Goal: Entertainment & Leisure: Browse casually

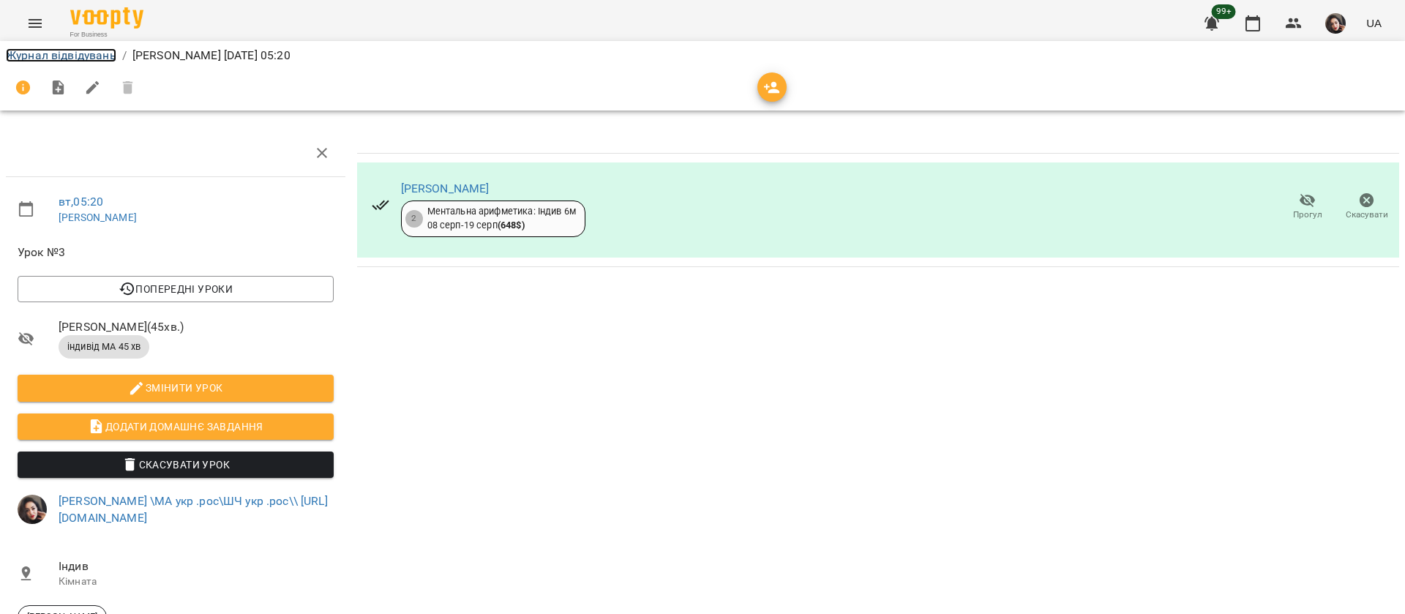
click at [70, 55] on link "Журнал відвідувань" at bounding box center [61, 55] width 110 height 14
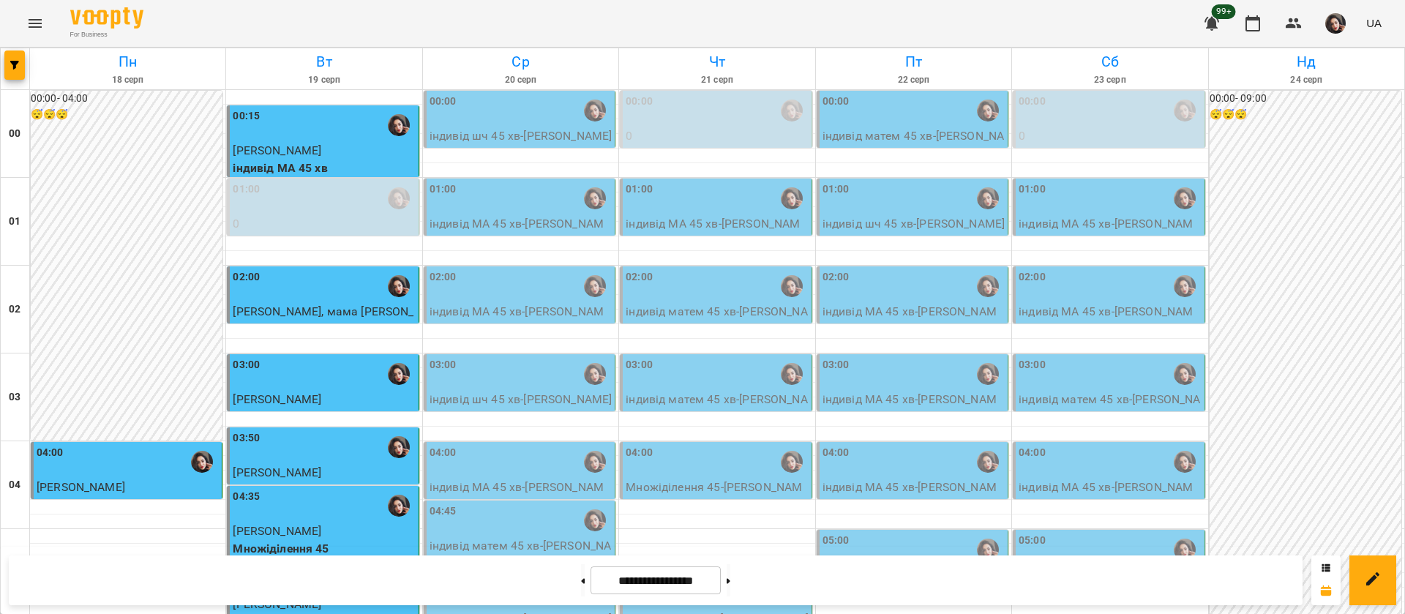
scroll to position [1649, 0]
click at [730, 572] on button at bounding box center [729, 580] width 4 height 32
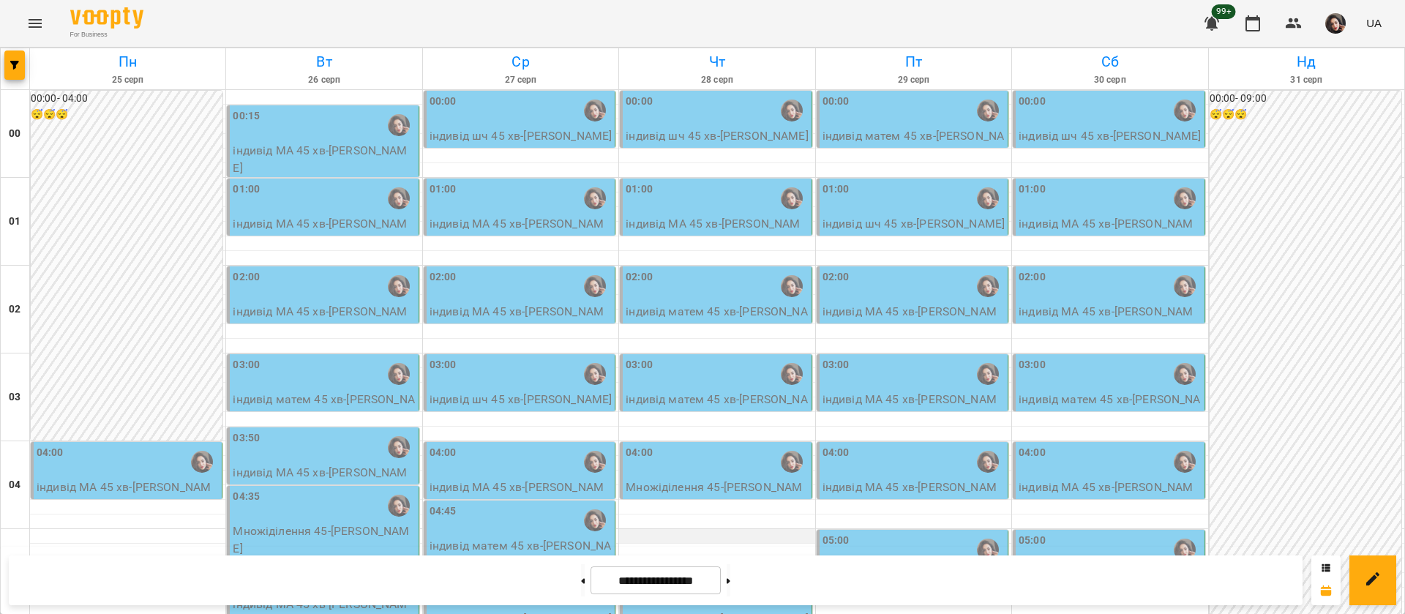
scroll to position [110, 0]
click at [581, 573] on button at bounding box center [583, 580] width 4 height 32
type input "**********"
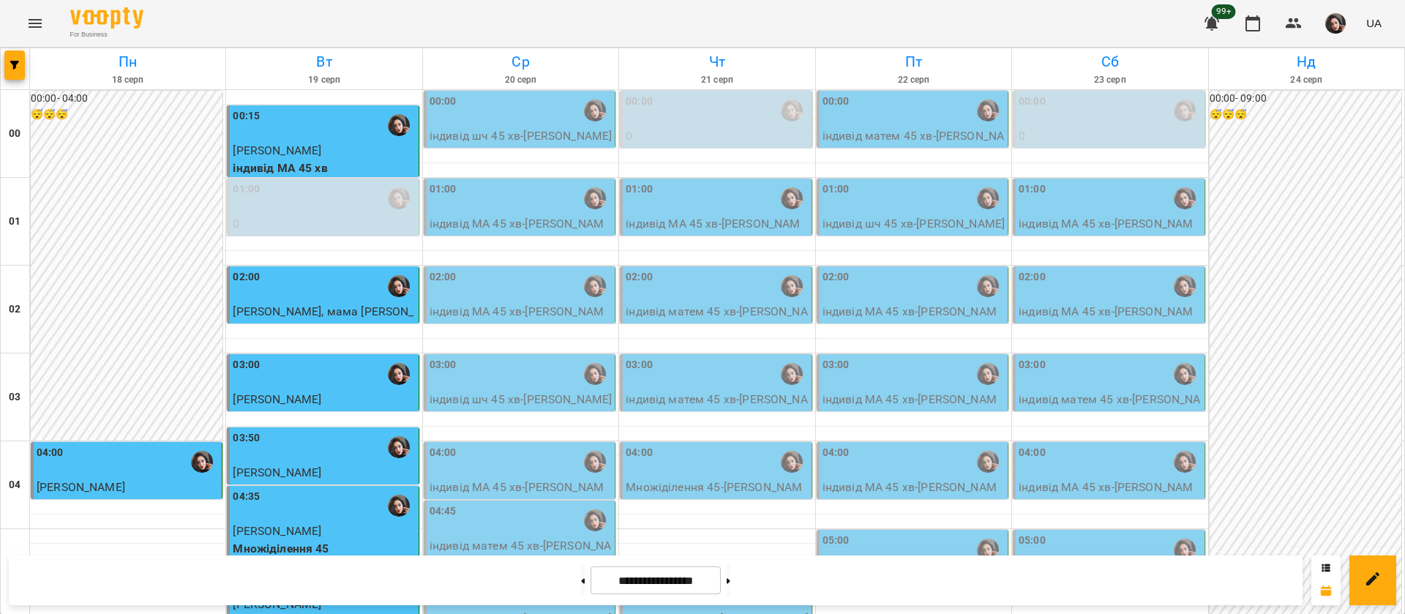
scroll to position [0, 0]
click at [478, 115] on div "00:00" at bounding box center [521, 111] width 182 height 34
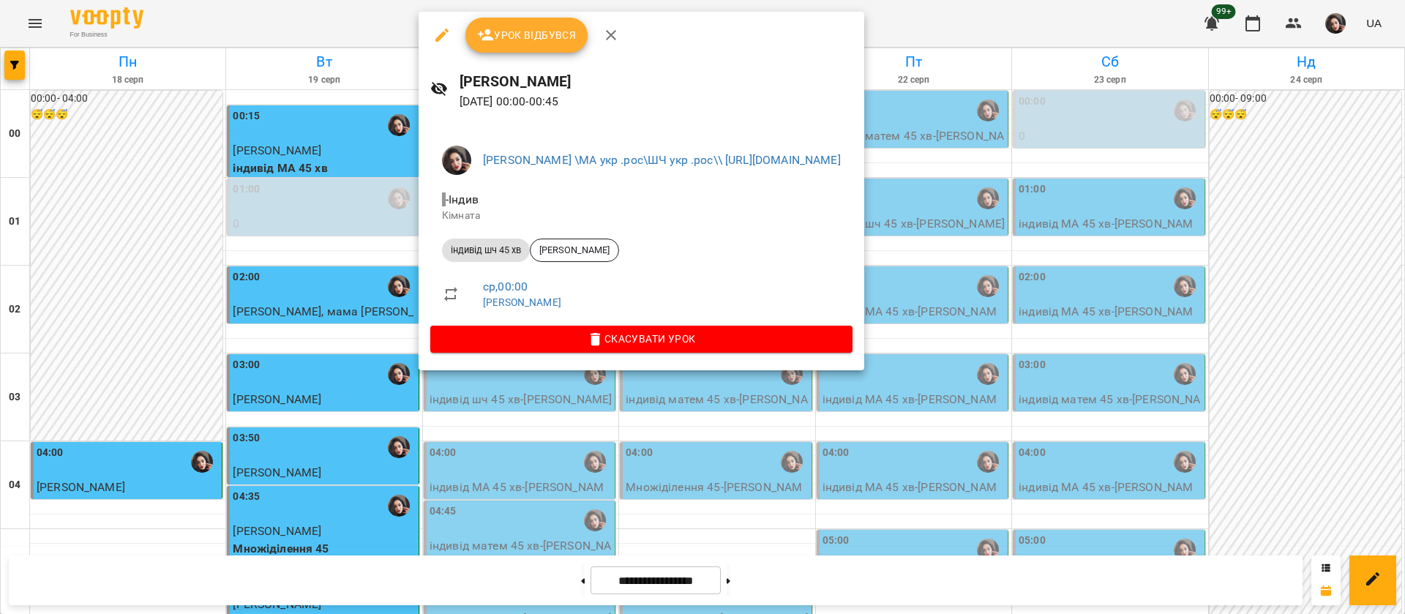
click at [252, 29] on div at bounding box center [702, 307] width 1405 height 614
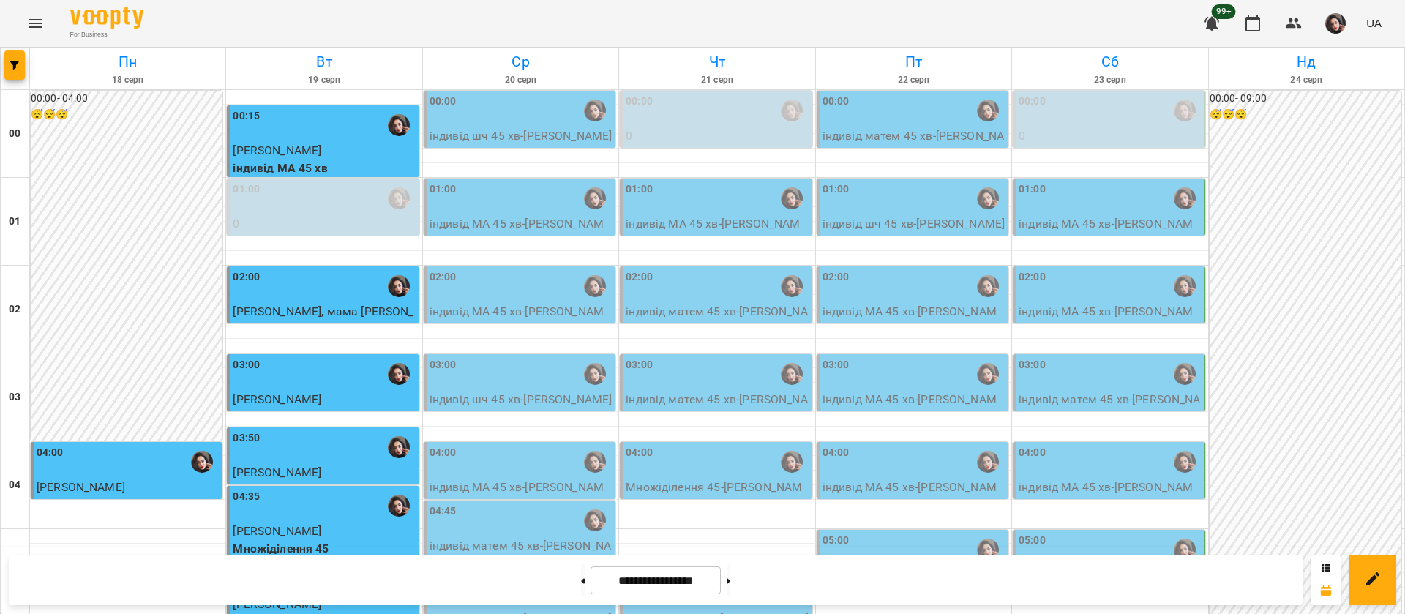
click at [254, 16] on div "For Business 99+ UA" at bounding box center [702, 23] width 1405 height 47
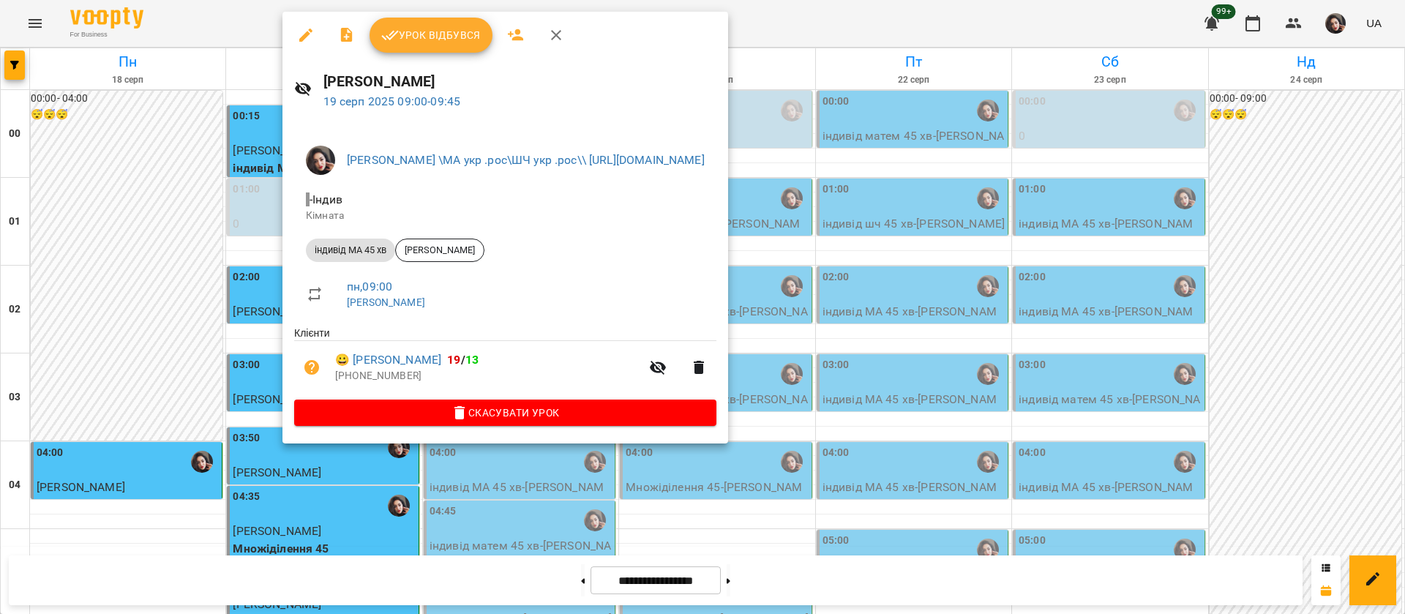
click at [258, 20] on div at bounding box center [702, 307] width 1405 height 614
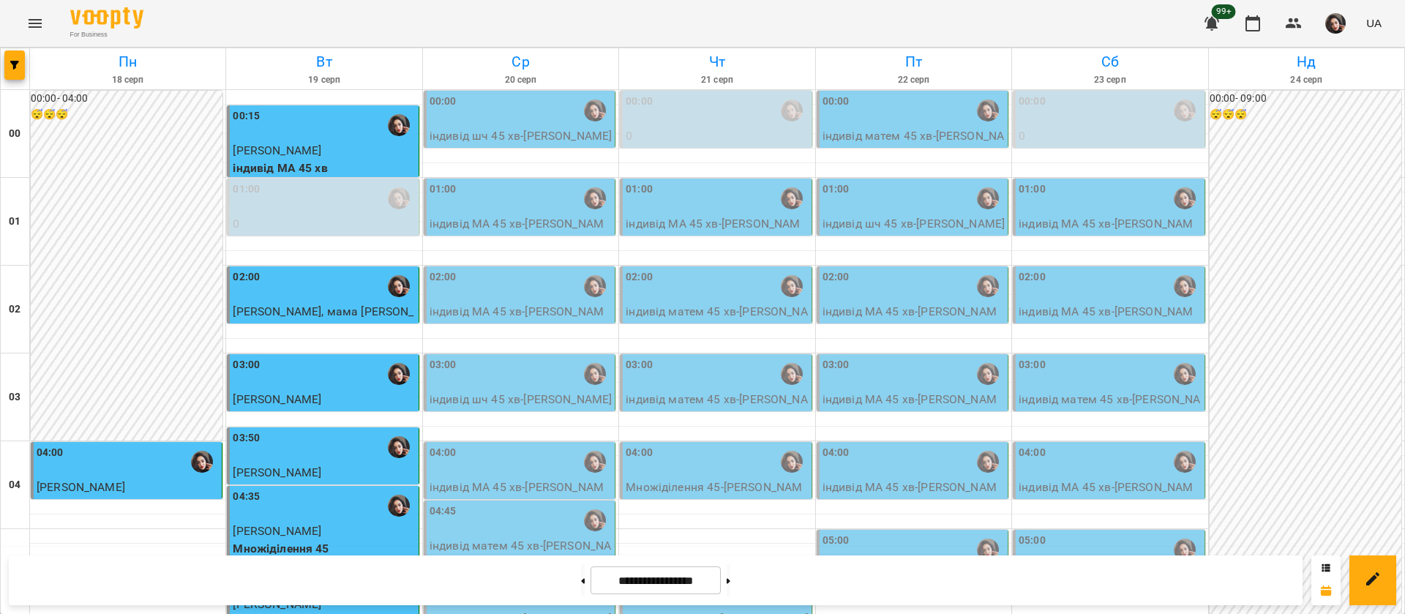
scroll to position [988, 0]
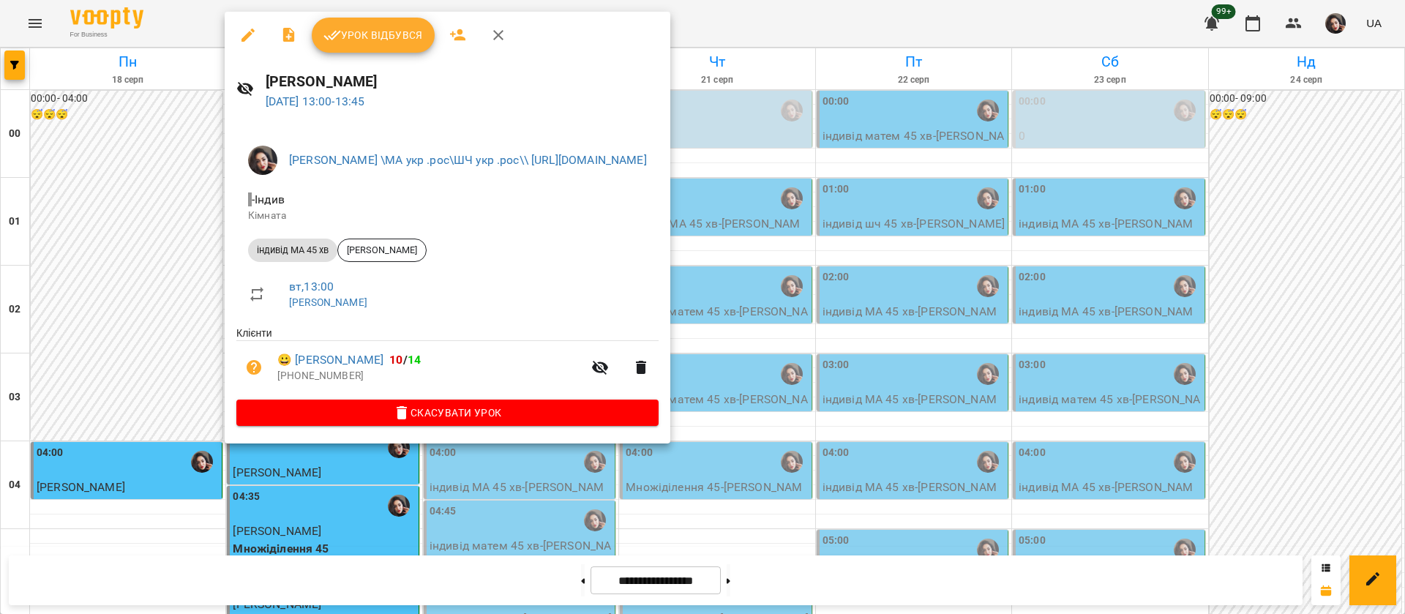
click at [205, 23] on div at bounding box center [702, 307] width 1405 height 614
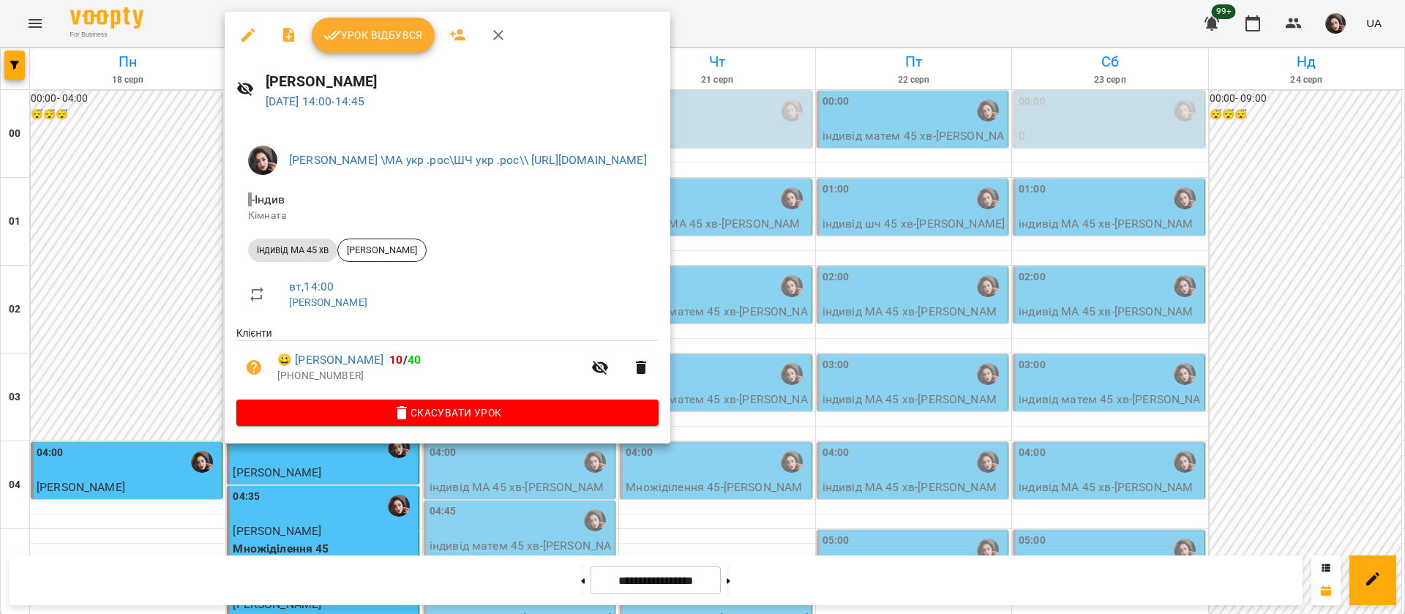
click at [209, 23] on div at bounding box center [702, 307] width 1405 height 614
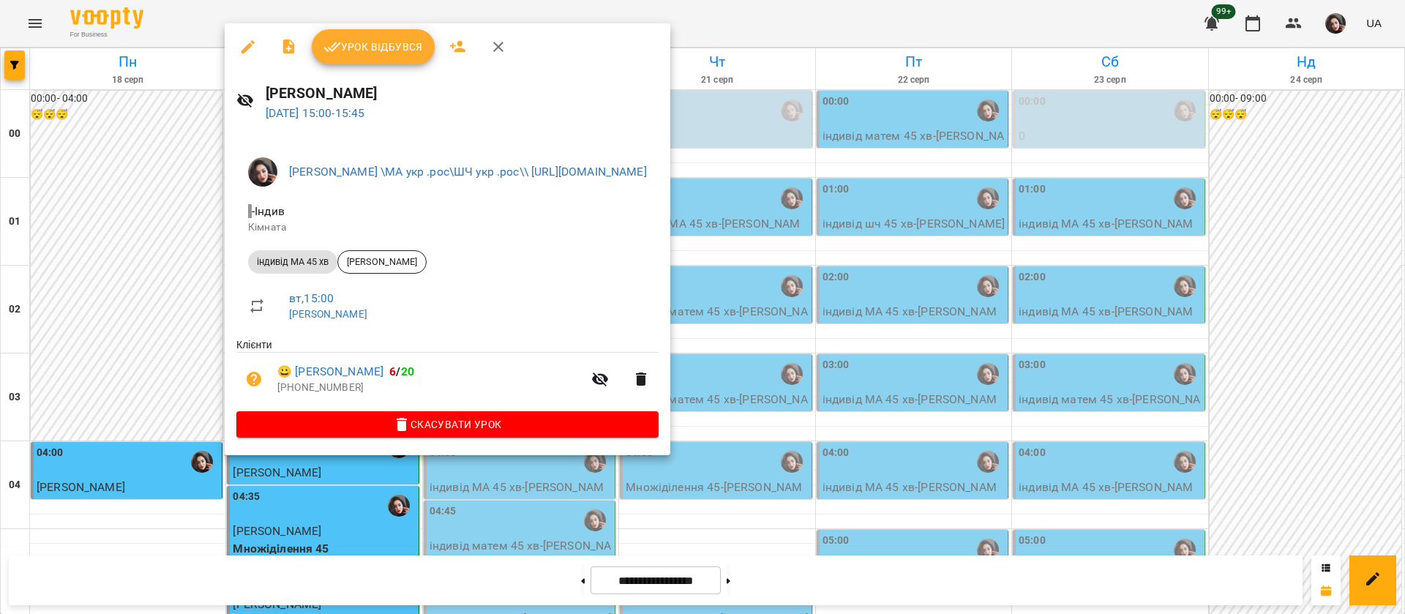
click at [219, 15] on div at bounding box center [702, 307] width 1405 height 614
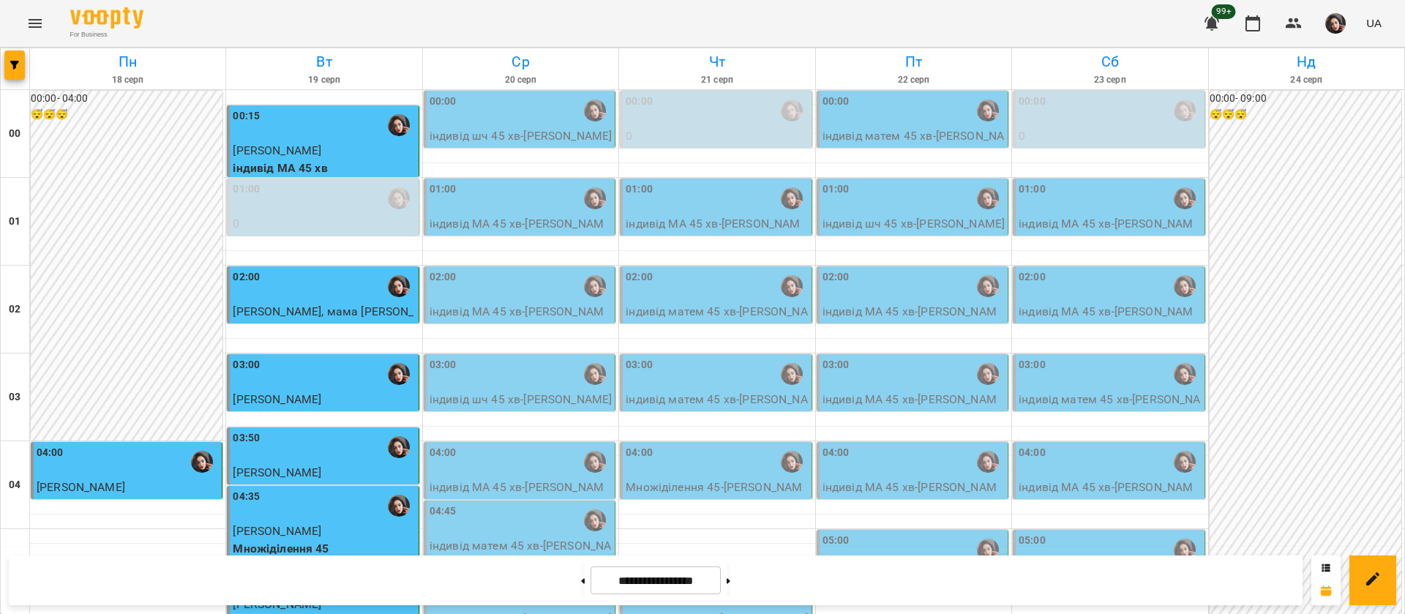
scroll to position [1317, 0]
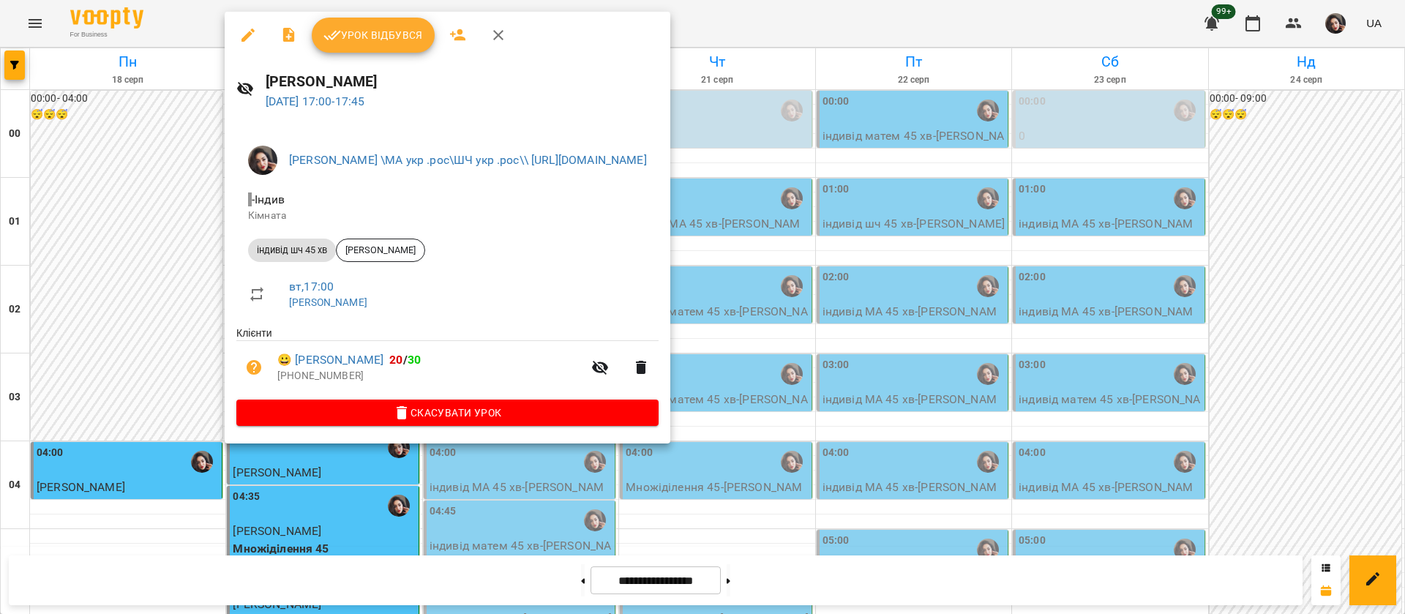
click at [190, 21] on div at bounding box center [702, 307] width 1405 height 614
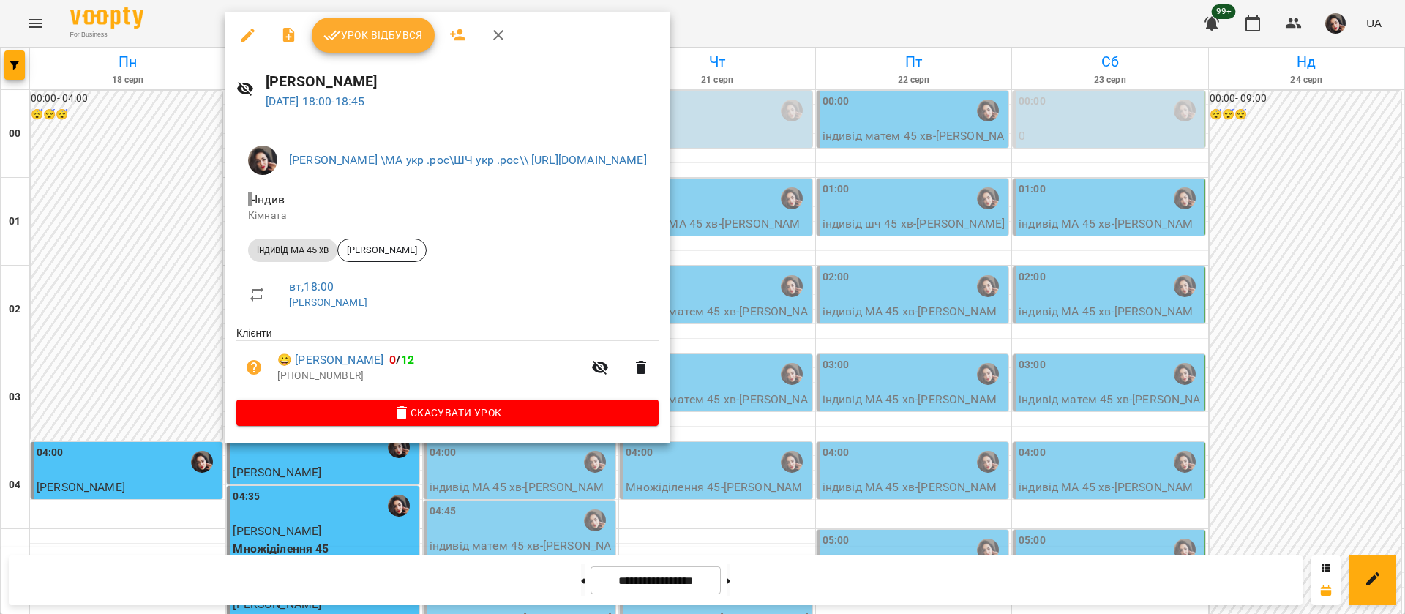
click at [190, 22] on div at bounding box center [702, 307] width 1405 height 614
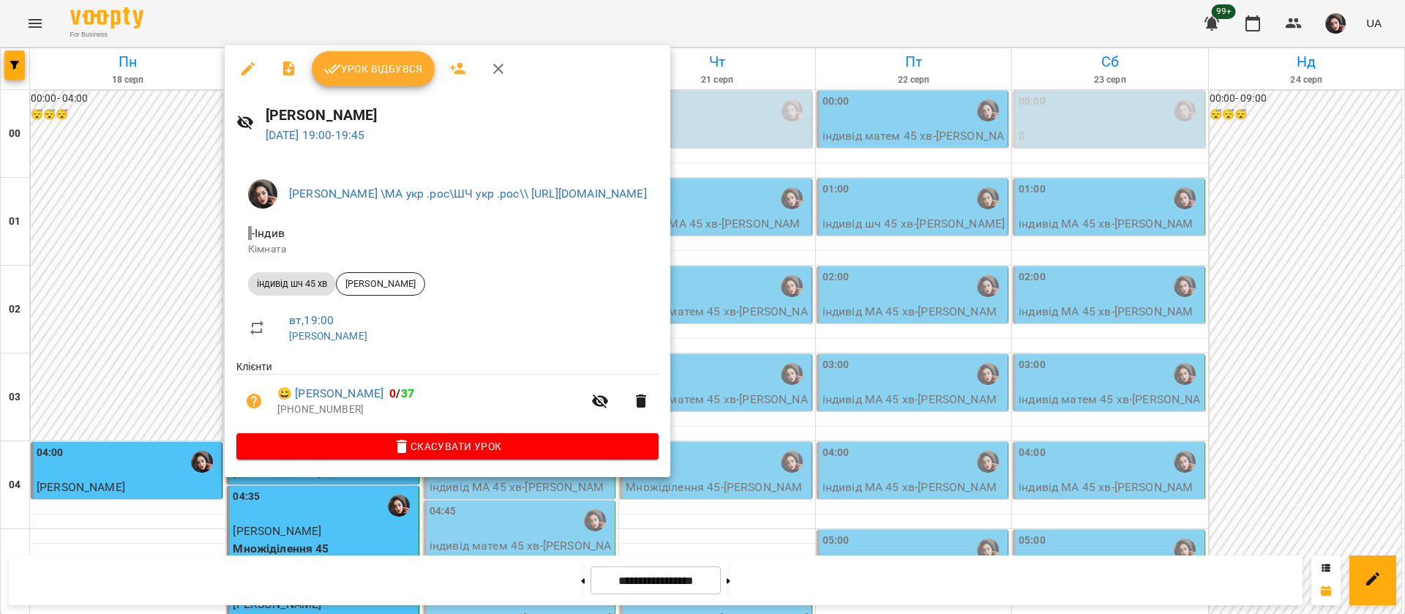
click at [208, 18] on div at bounding box center [702, 307] width 1405 height 614
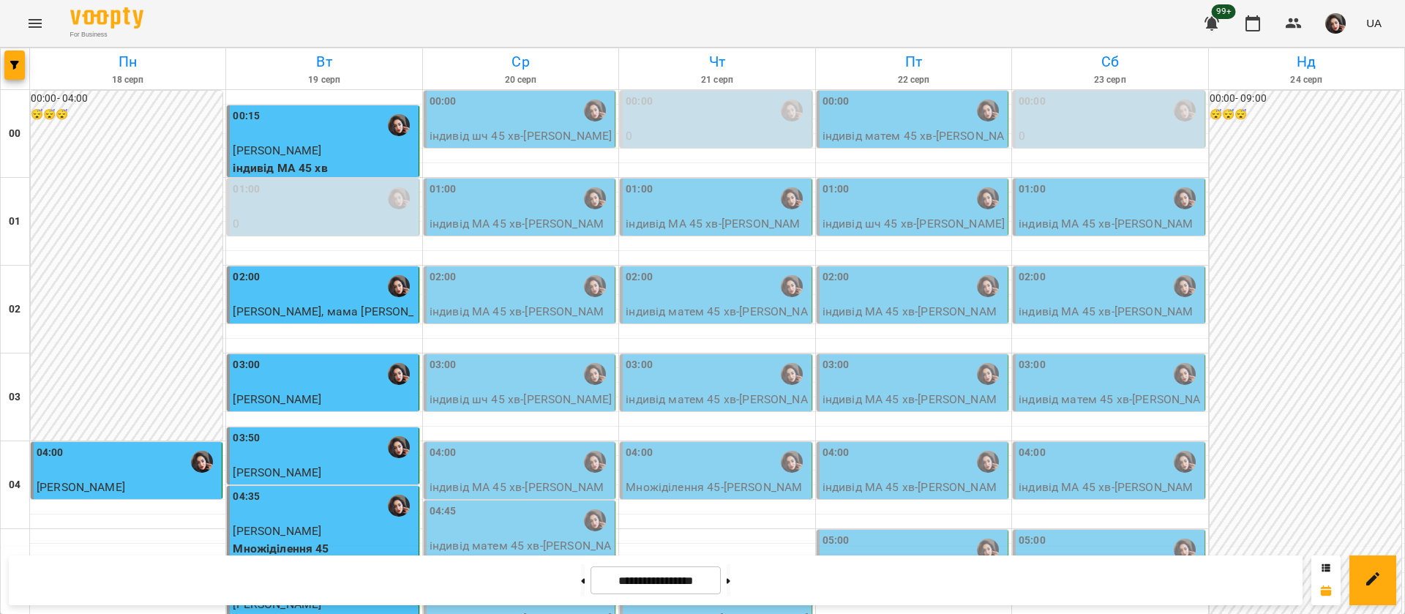
scroll to position [1427, 0]
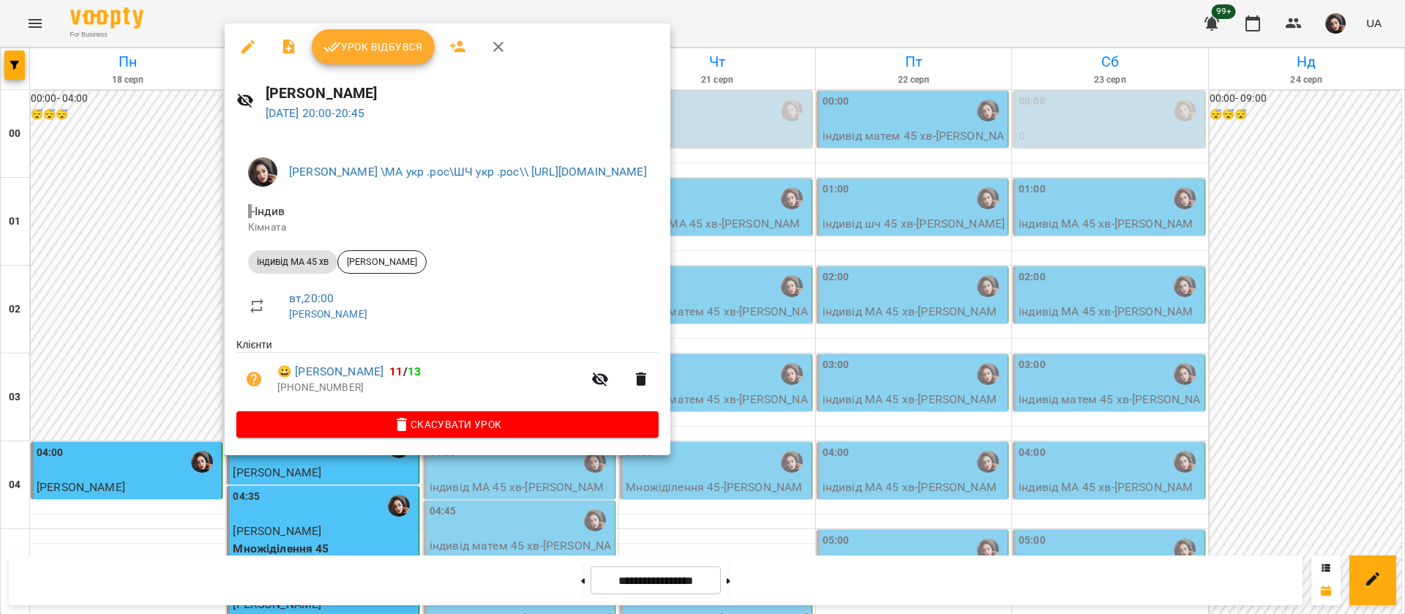
click at [201, 13] on div at bounding box center [702, 307] width 1405 height 614
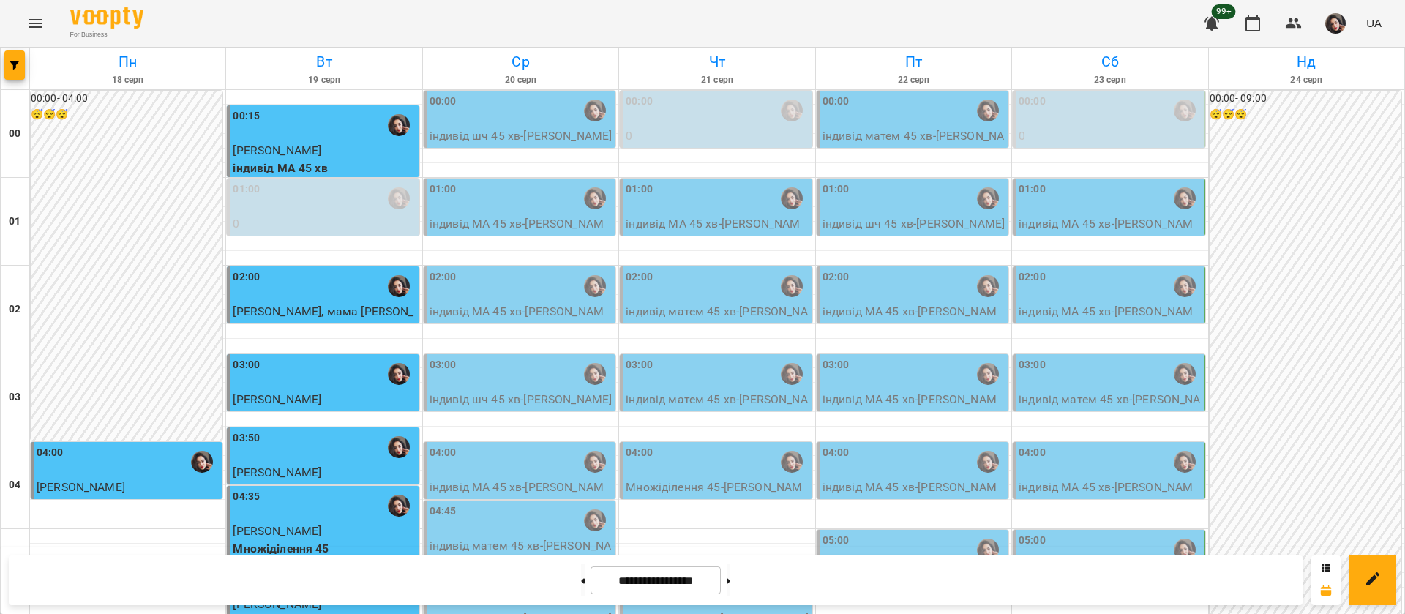
scroll to position [1537, 0]
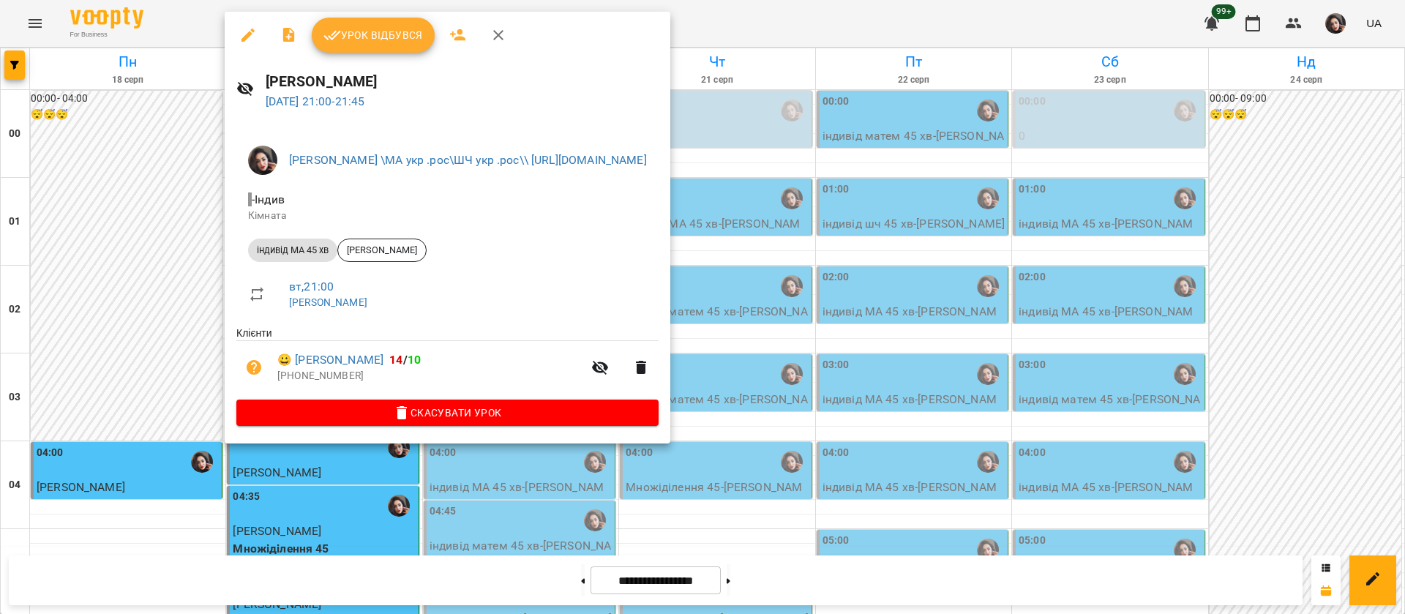
click at [201, 17] on div at bounding box center [702, 307] width 1405 height 614
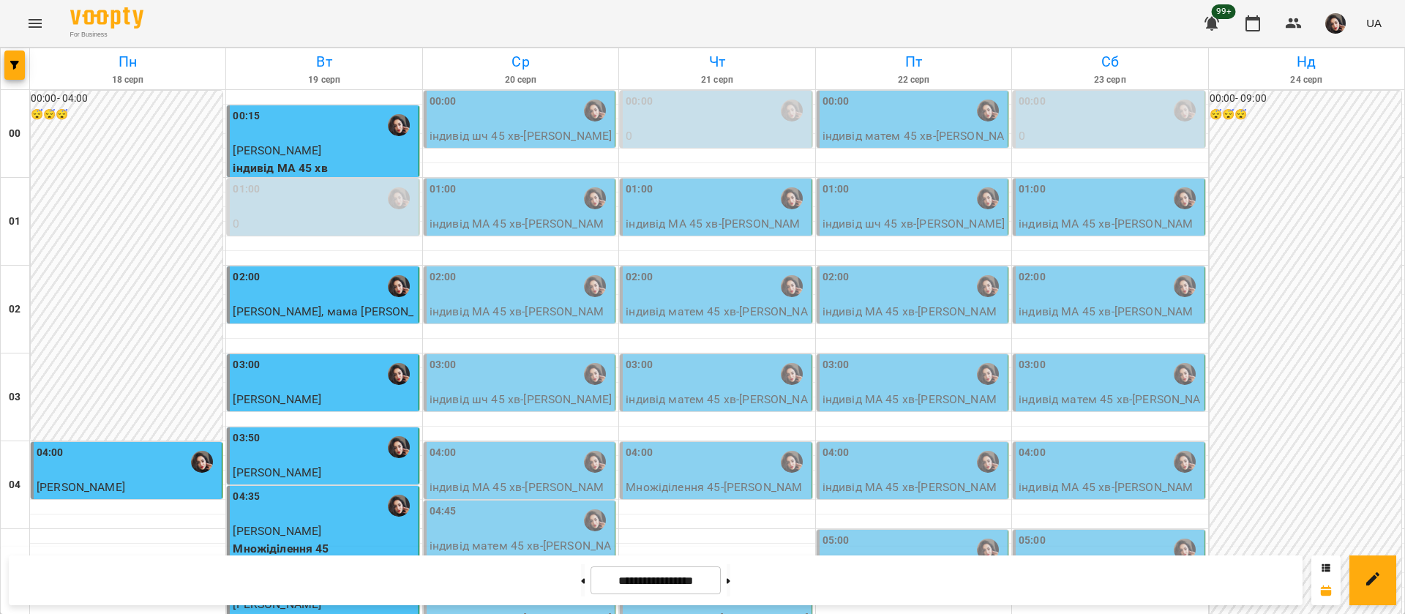
scroll to position [1649, 0]
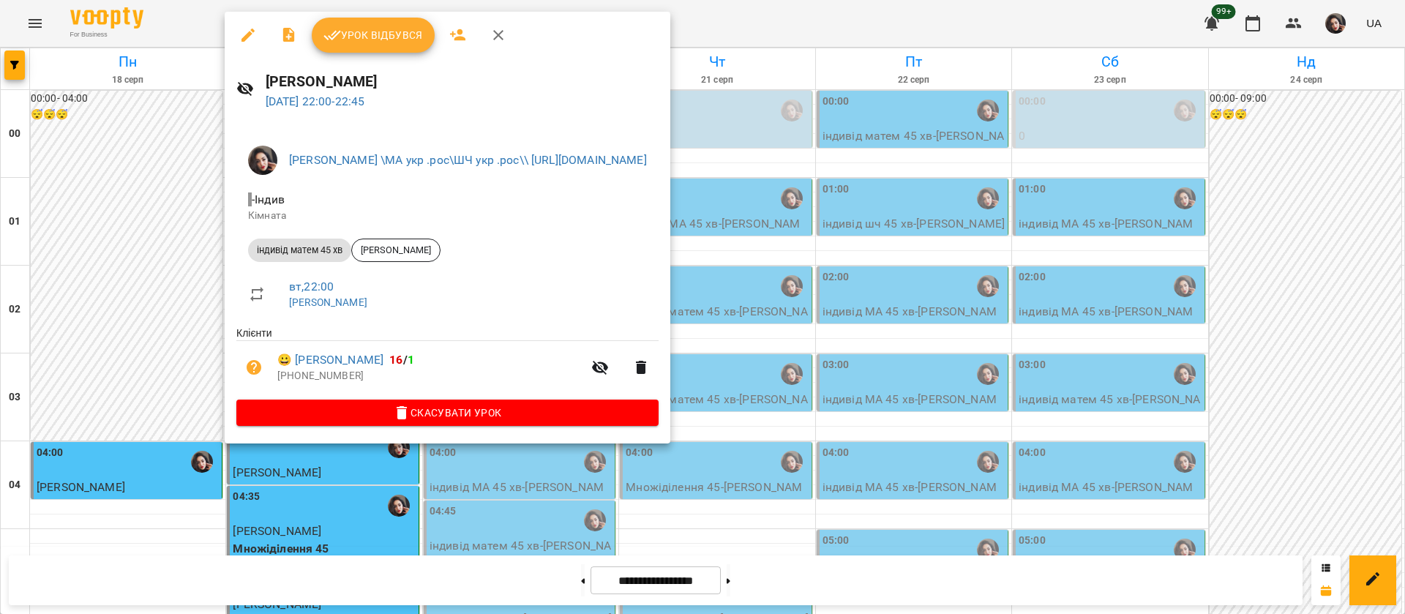
click at [199, 26] on div at bounding box center [702, 307] width 1405 height 614
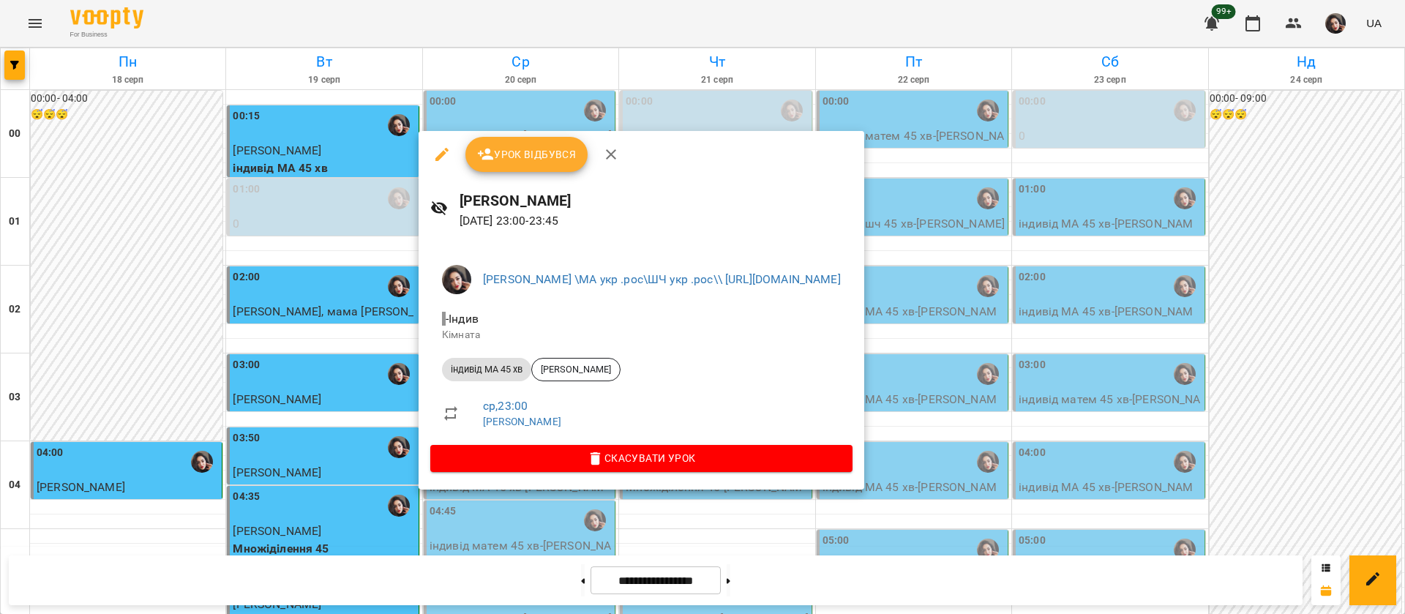
click at [260, 31] on div at bounding box center [702, 307] width 1405 height 614
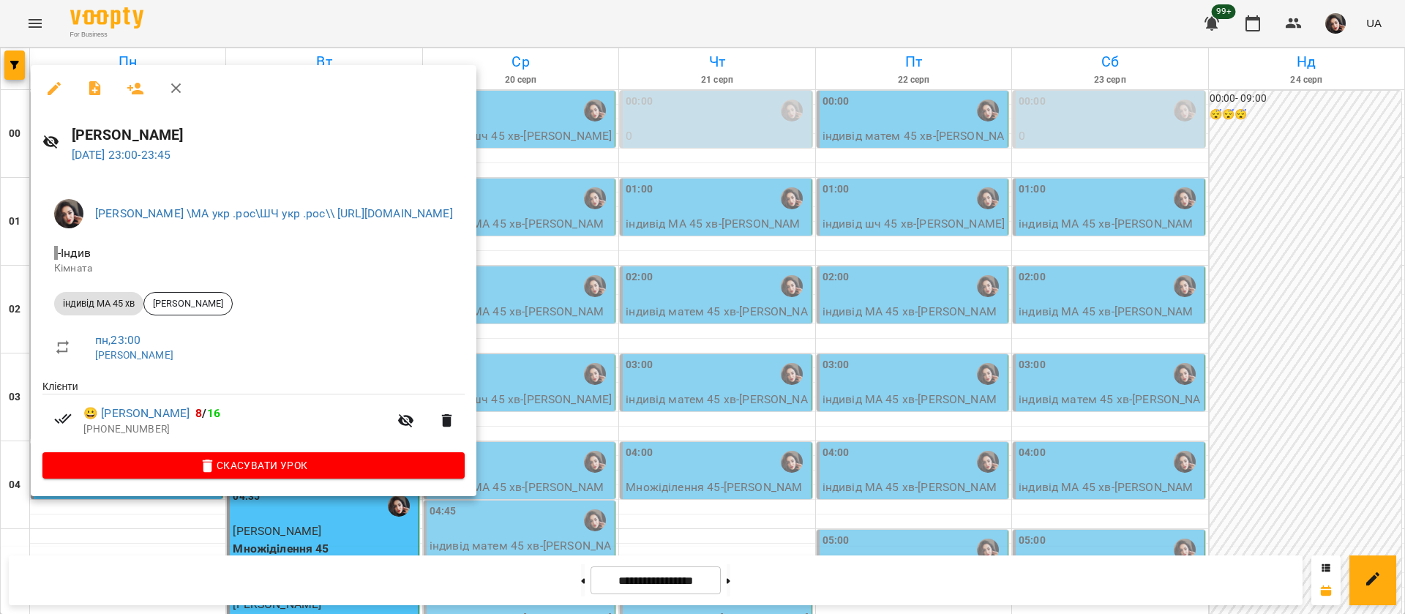
click at [732, 20] on div at bounding box center [702, 307] width 1405 height 614
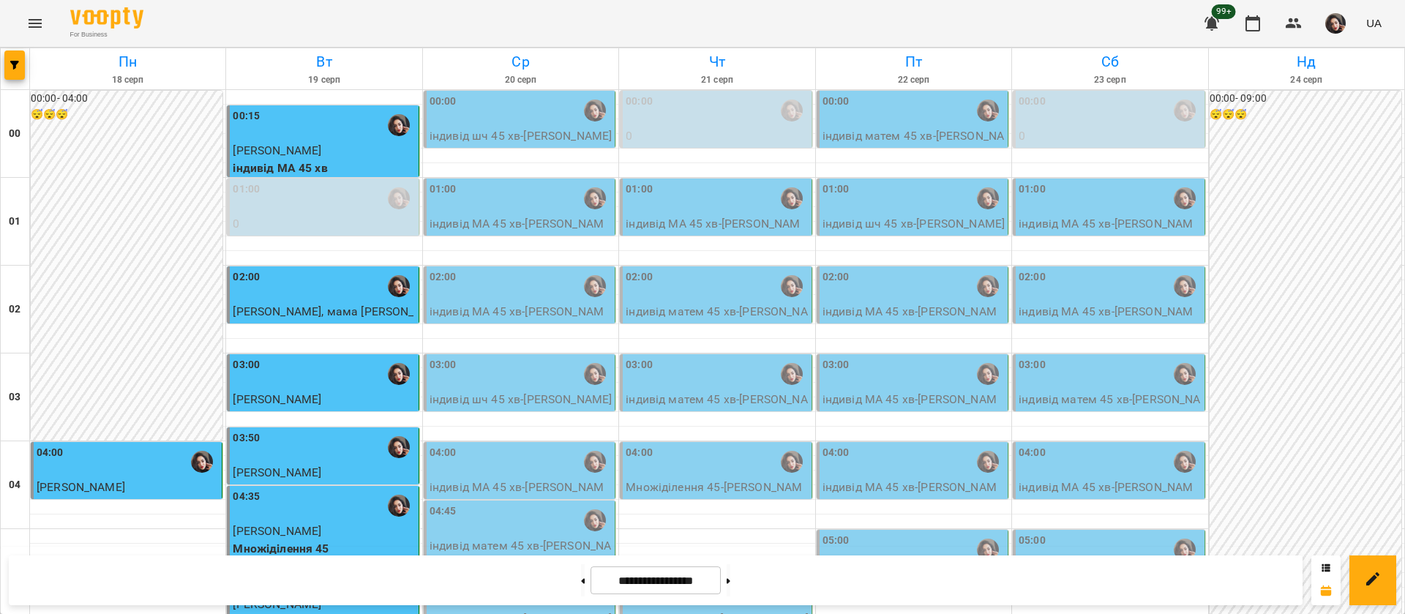
scroll to position [0, 0]
click at [529, 307] on p "індивід МА 45 хв - [PERSON_NAME]" at bounding box center [521, 320] width 182 height 34
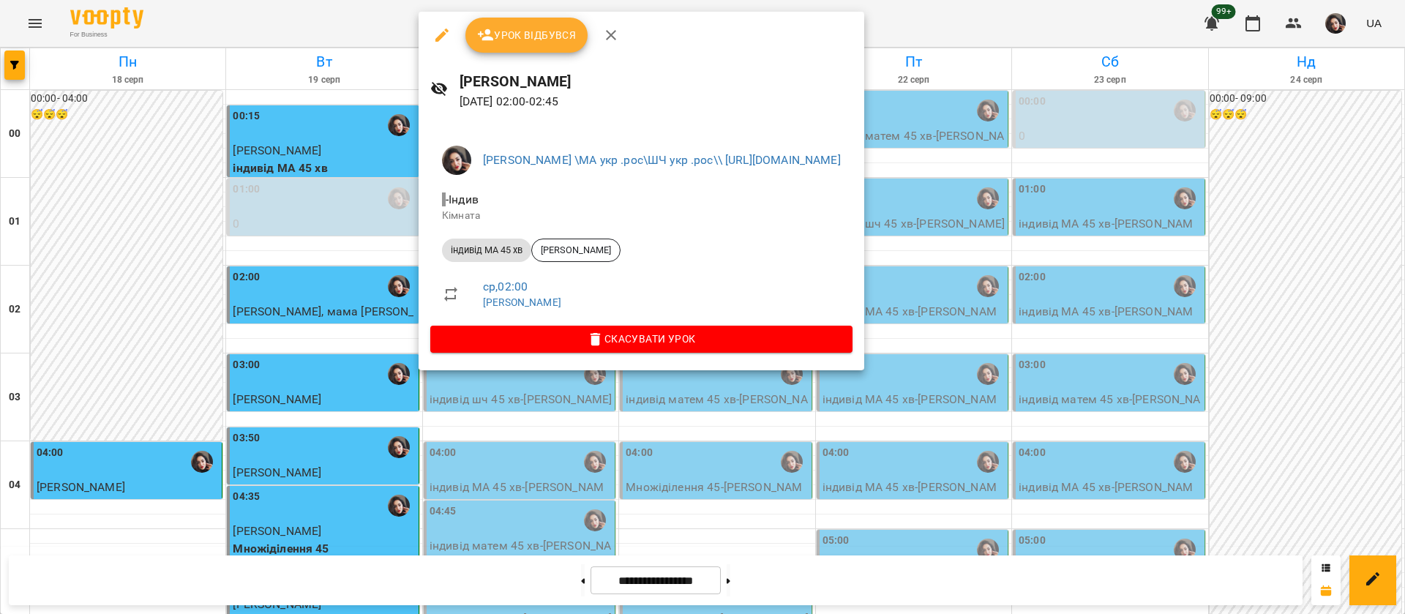
click at [314, 29] on div at bounding box center [702, 307] width 1405 height 614
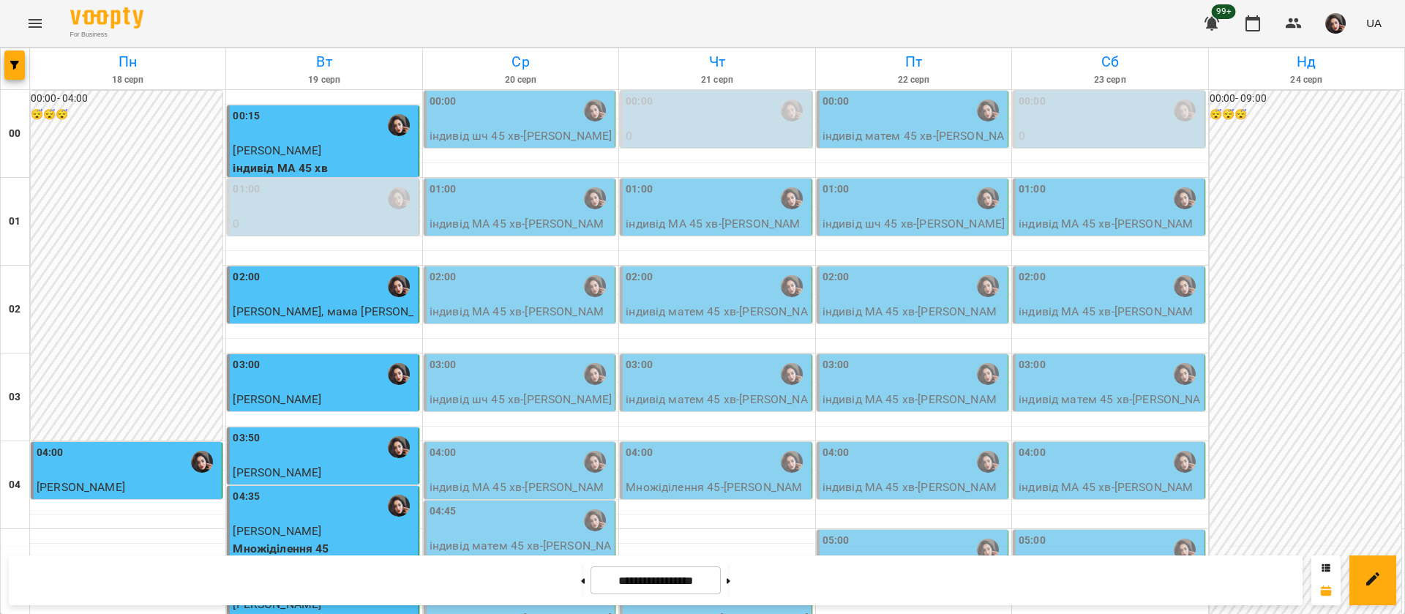
click at [478, 378] on div "03:00" at bounding box center [521, 374] width 182 height 34
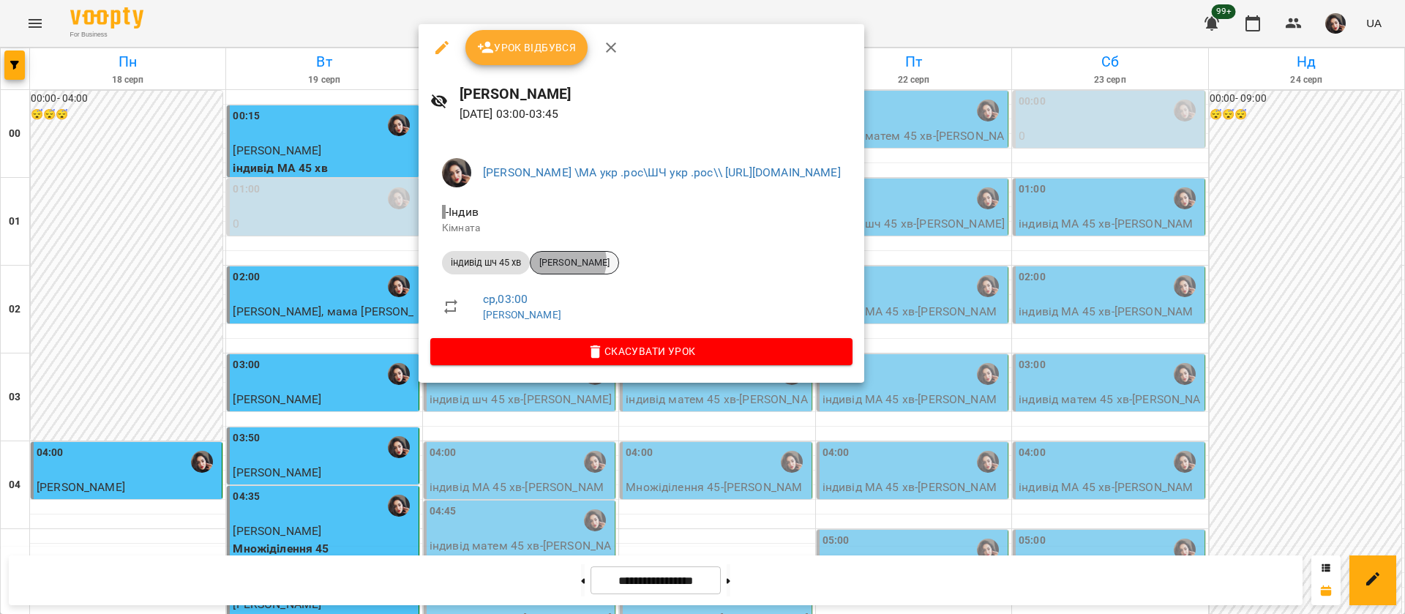
click at [569, 261] on span "[PERSON_NAME]" at bounding box center [574, 262] width 88 height 13
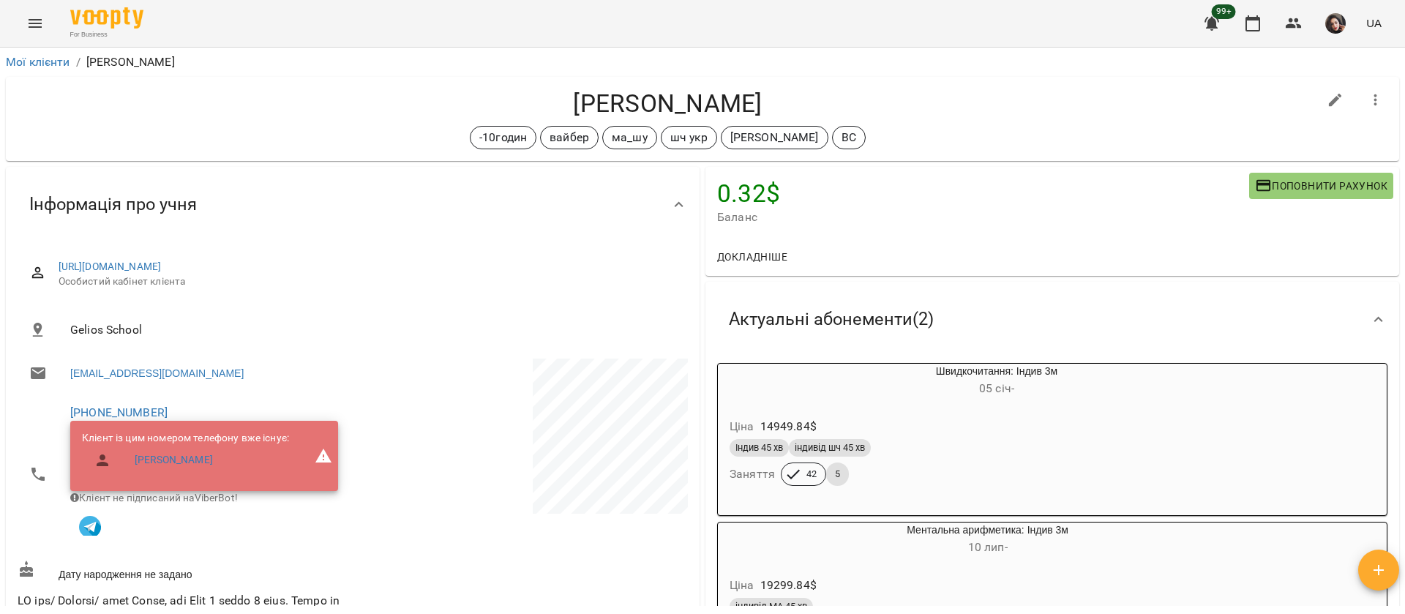
click at [31, 37] on button "Menu" at bounding box center [35, 23] width 35 height 35
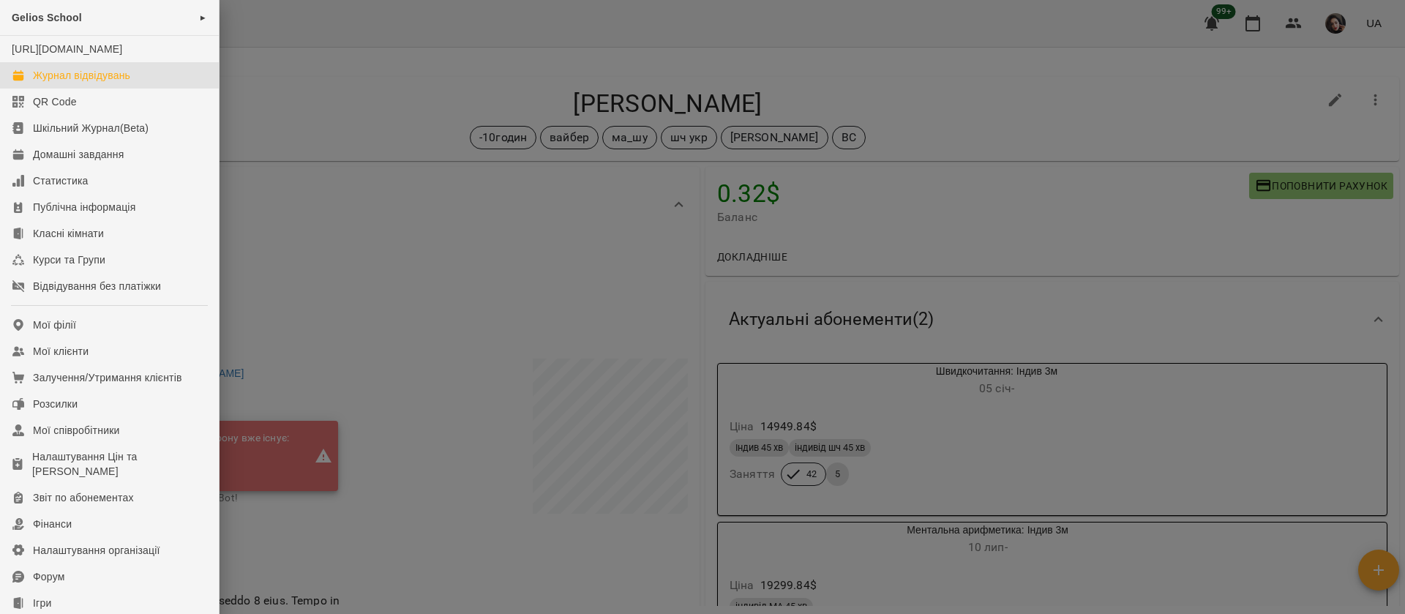
click at [63, 83] on div "Журнал відвідувань" at bounding box center [81, 75] width 97 height 15
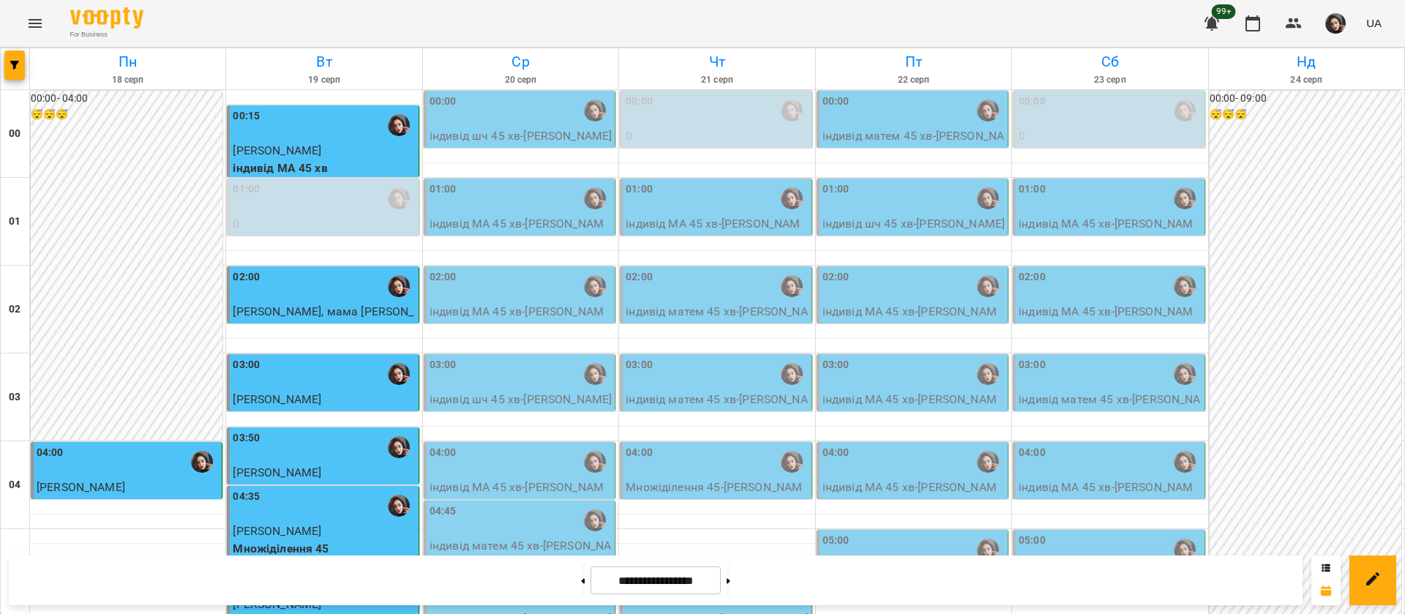
scroll to position [439, 0]
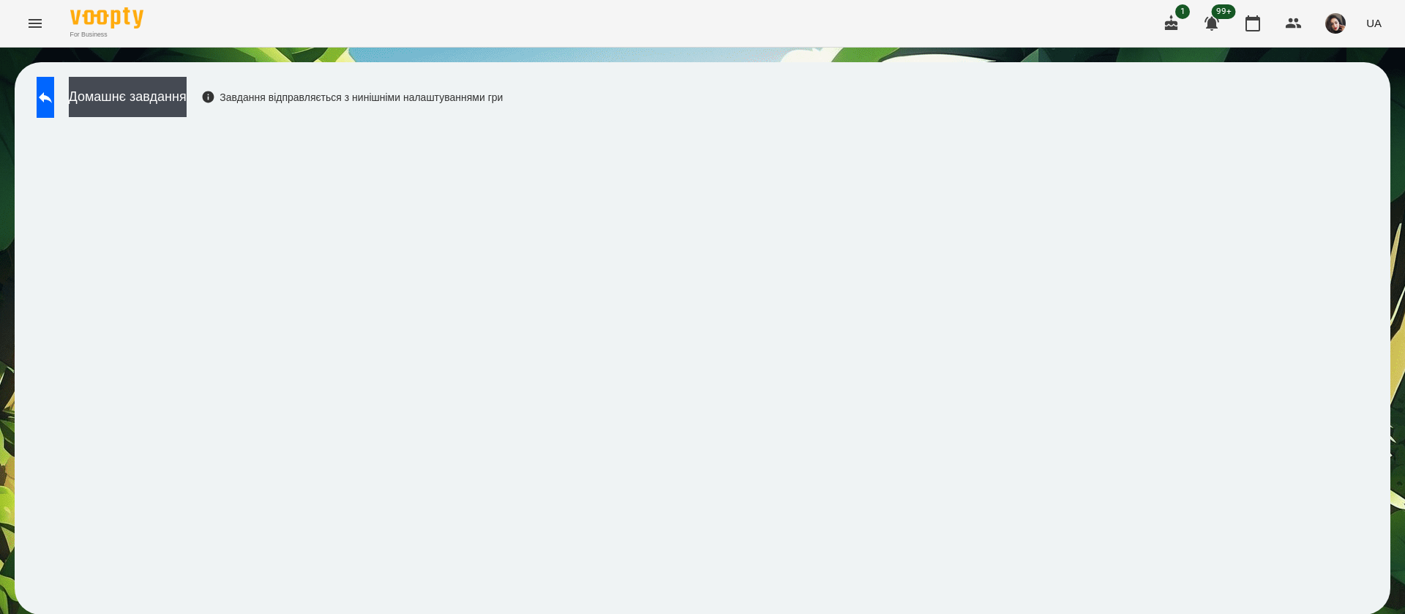
scroll to position [1, 0]
click at [54, 110] on link at bounding box center [46, 97] width 18 height 41
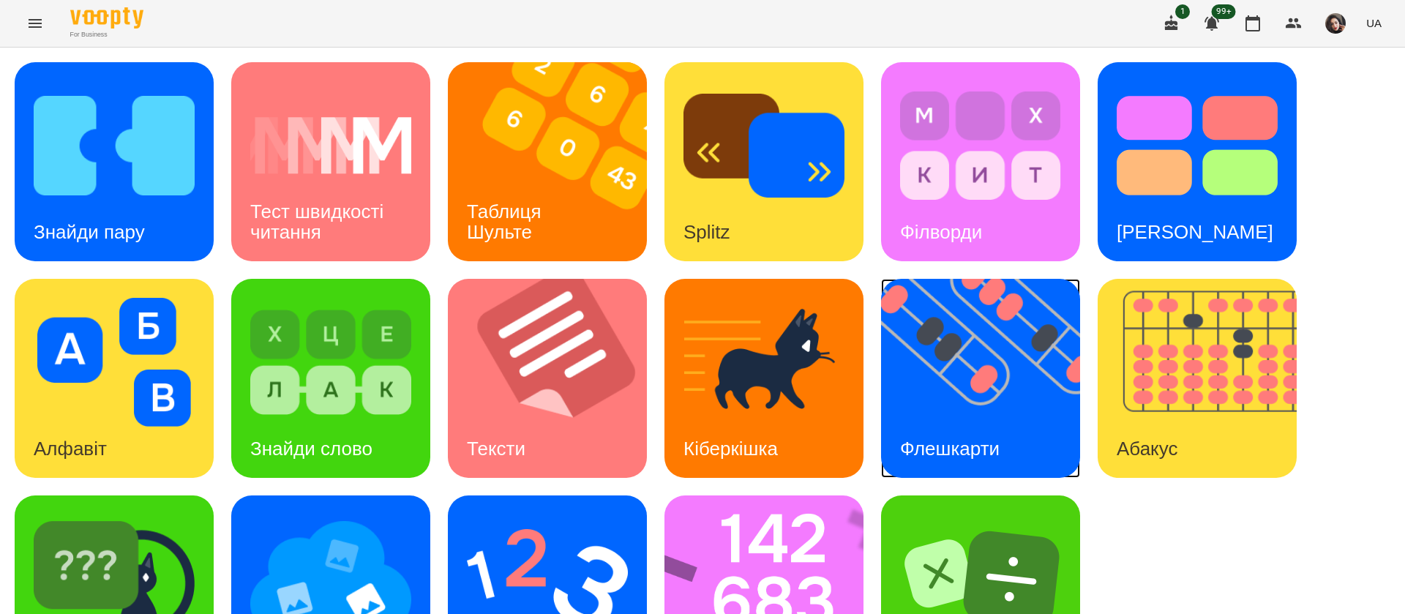
click at [928, 424] on div "Флешкарти" at bounding box center [950, 449] width 138 height 58
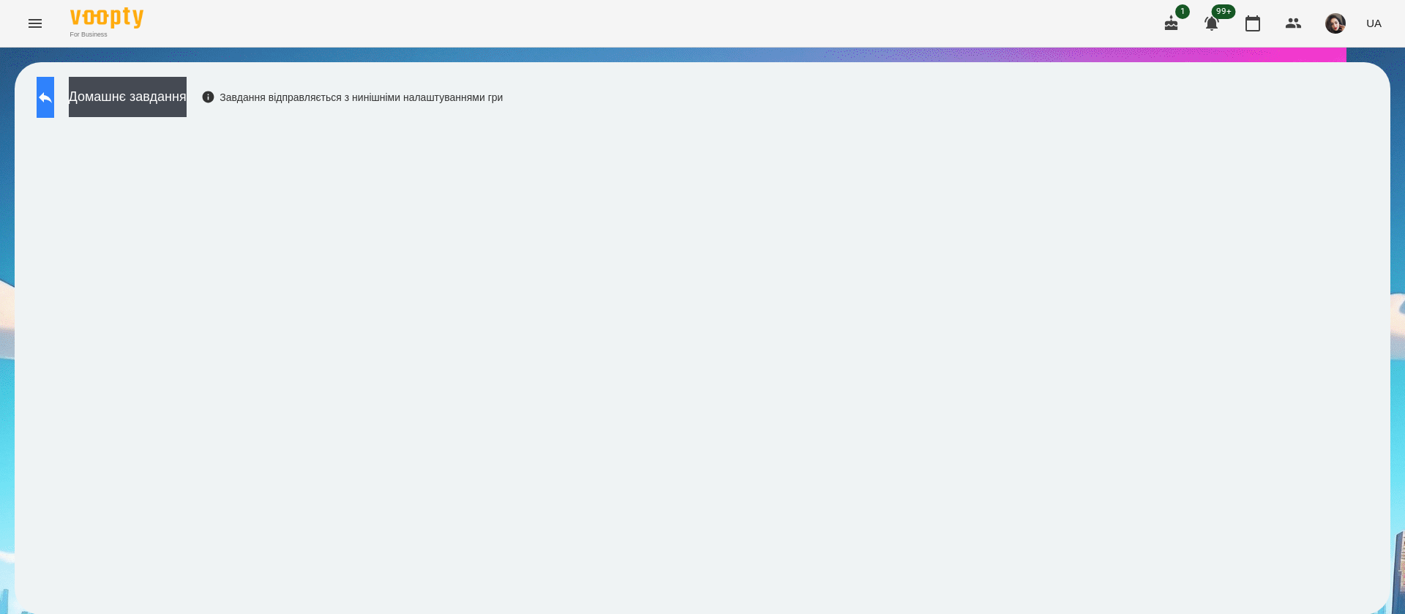
click at [54, 97] on button at bounding box center [46, 97] width 18 height 41
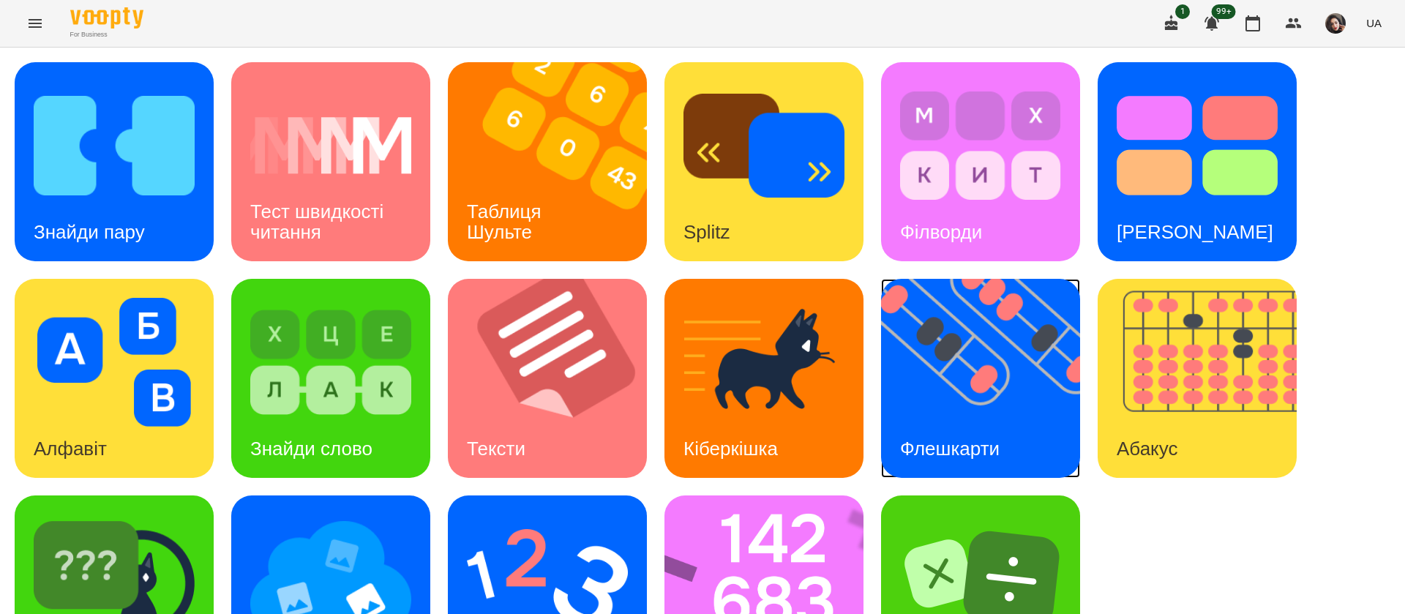
click at [980, 369] on img at bounding box center [989, 378] width 217 height 199
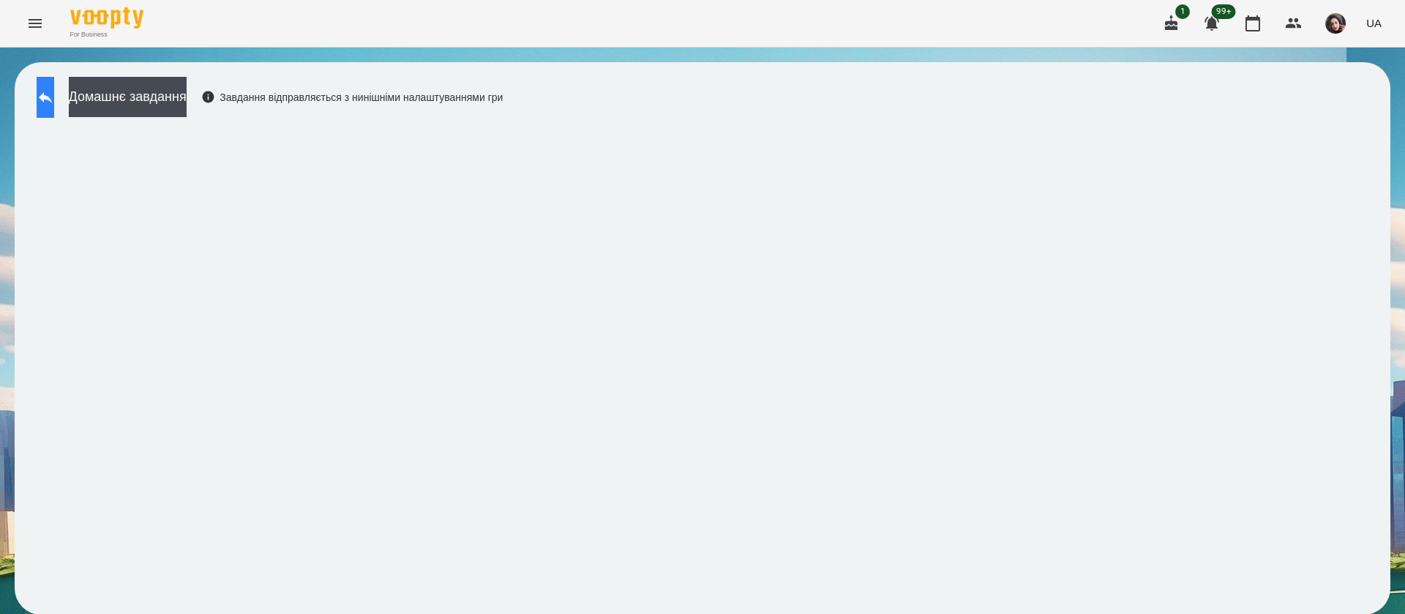
click at [54, 89] on icon at bounding box center [46, 98] width 18 height 18
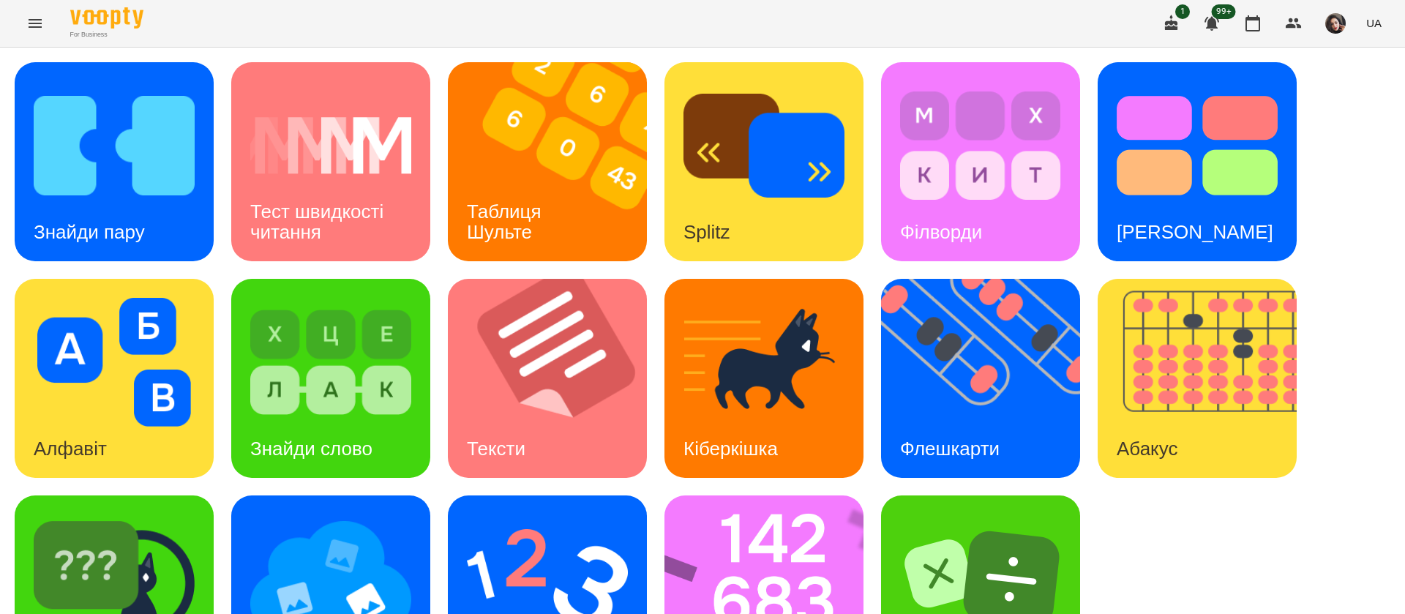
scroll to position [95, 0]
click at [801, 514] on img at bounding box center [773, 594] width 218 height 199
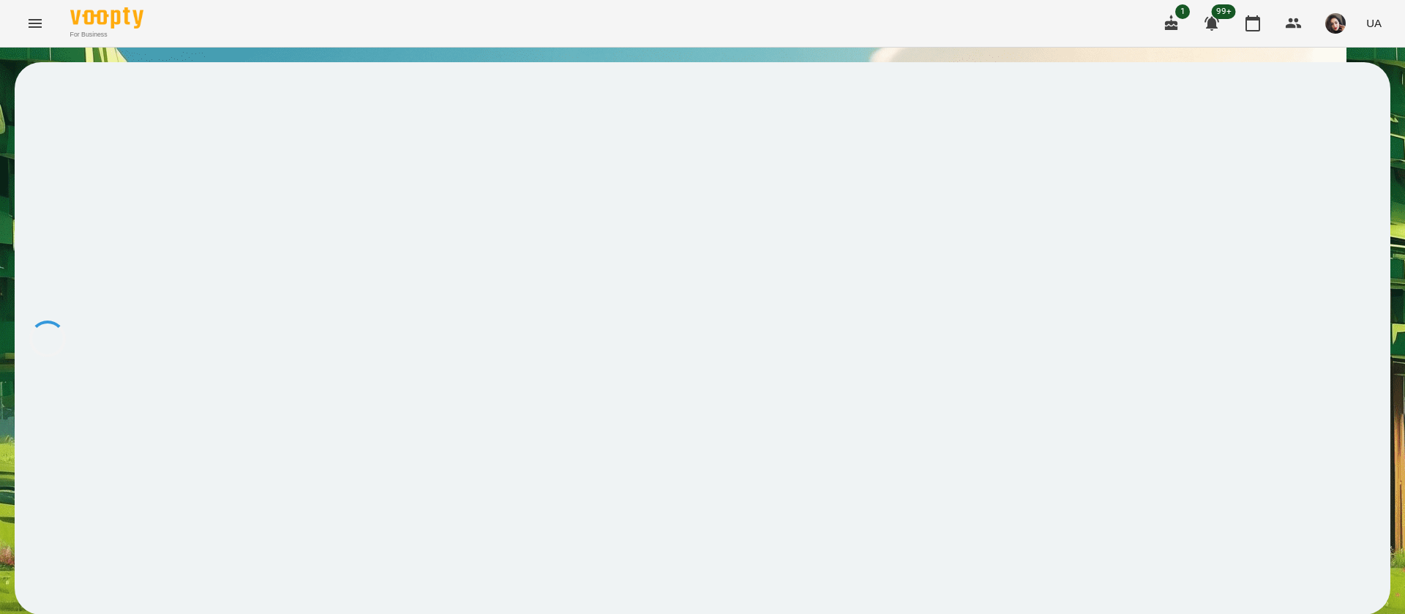
click at [1381, 24] on button "UA" at bounding box center [1373, 23] width 27 height 27
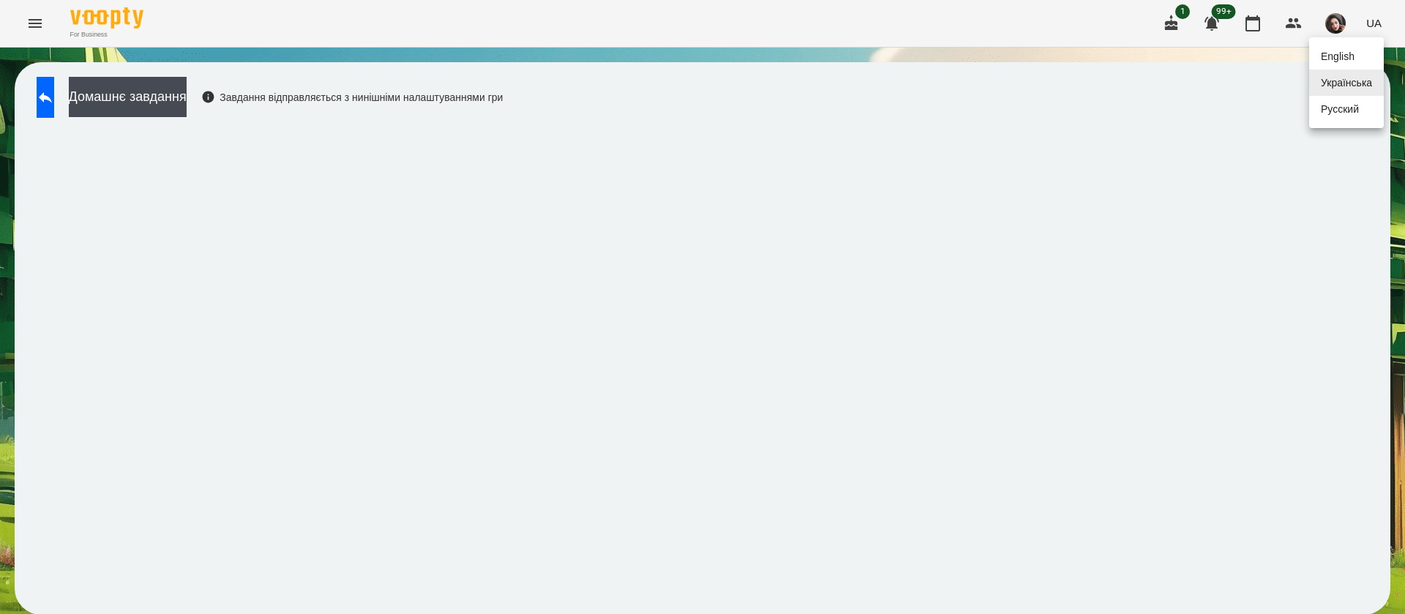
click at [1356, 116] on div "Русский" at bounding box center [1346, 109] width 75 height 26
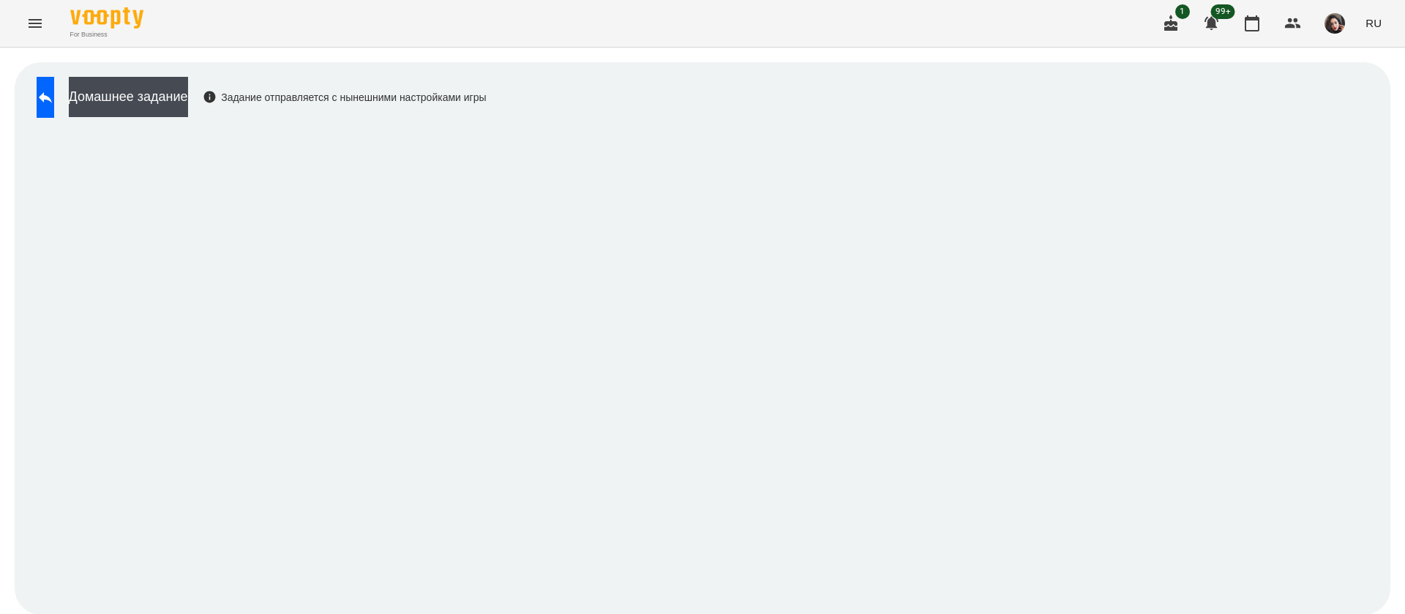
scroll to position [1, 0]
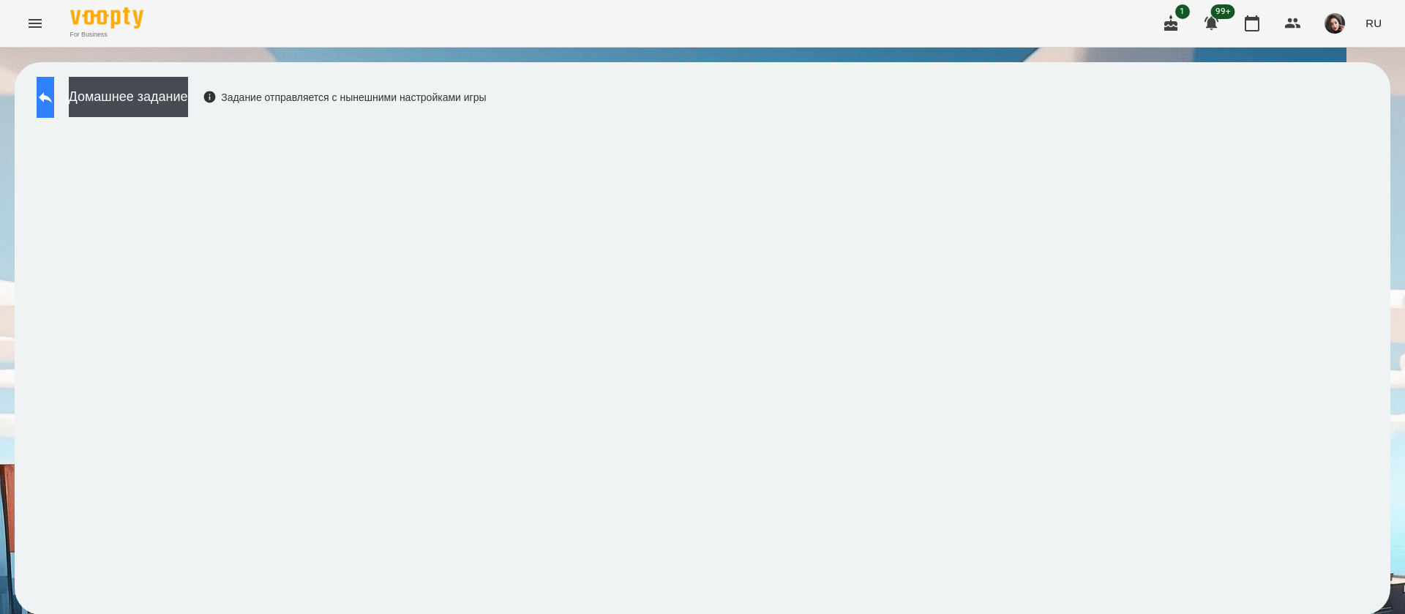
click at [54, 93] on button at bounding box center [46, 97] width 18 height 41
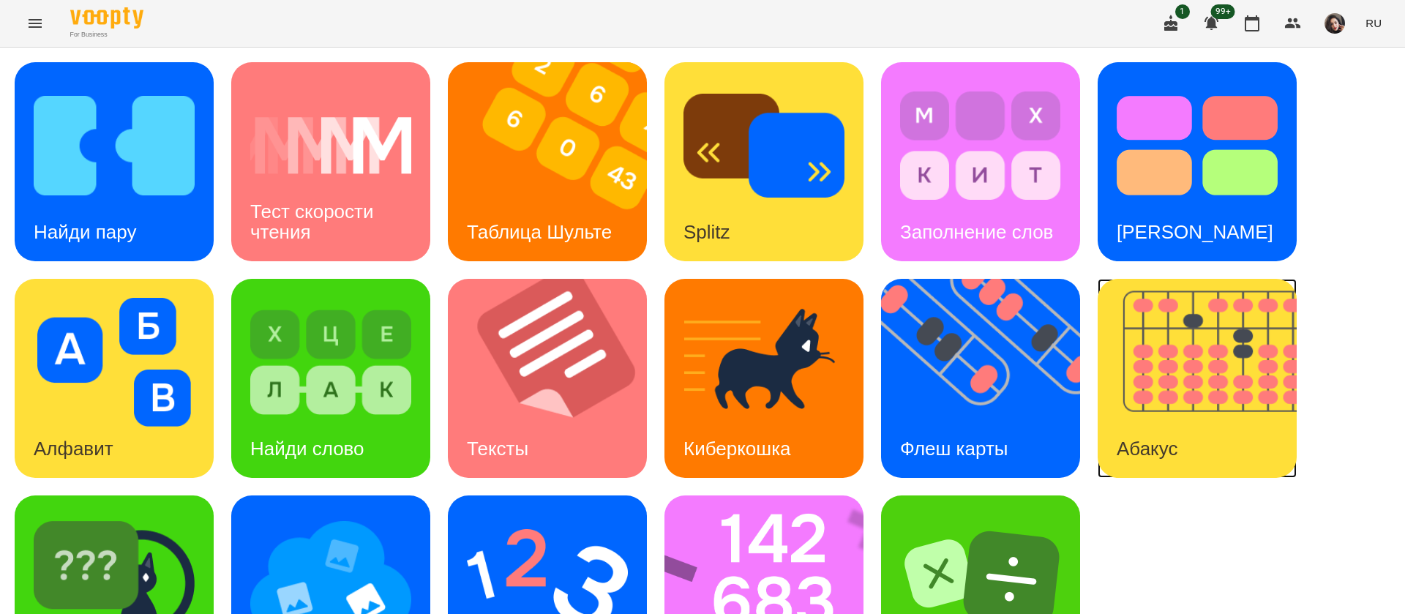
click at [1195, 376] on img at bounding box center [1206, 378] width 217 height 199
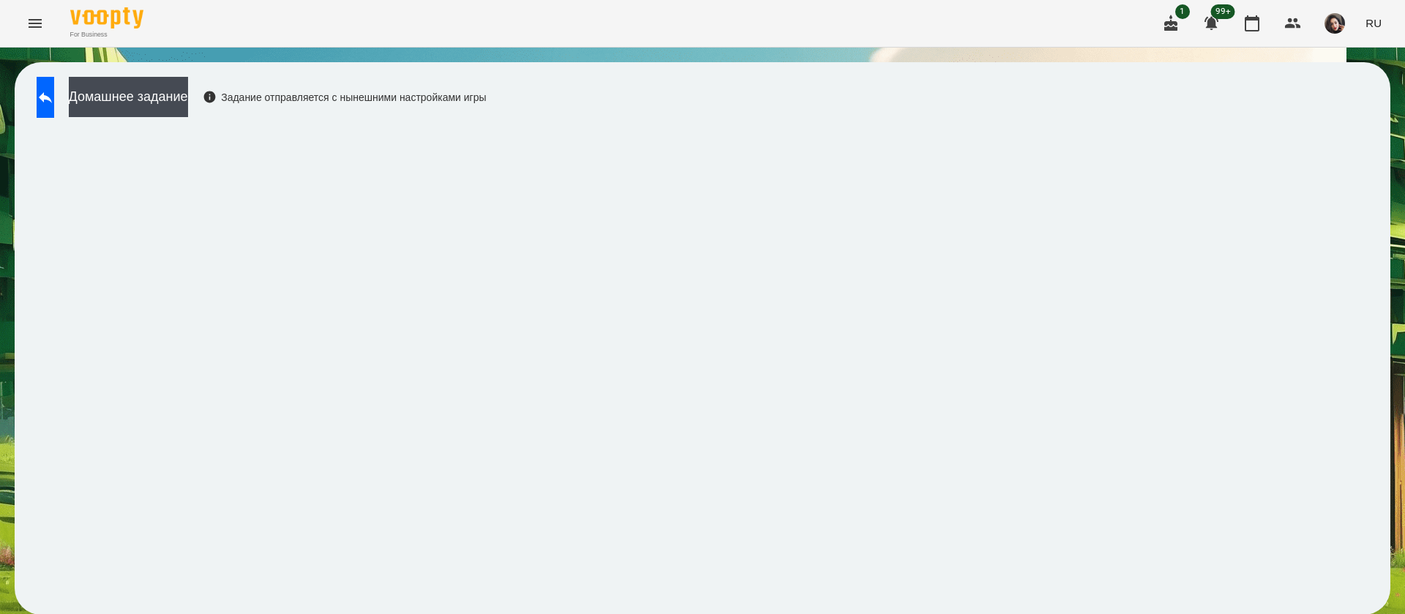
click at [84, 94] on div "Домашнее задание Задание отправляется с нынешними настройками игры" at bounding box center [257, 101] width 457 height 48
click at [54, 97] on button at bounding box center [46, 97] width 18 height 41
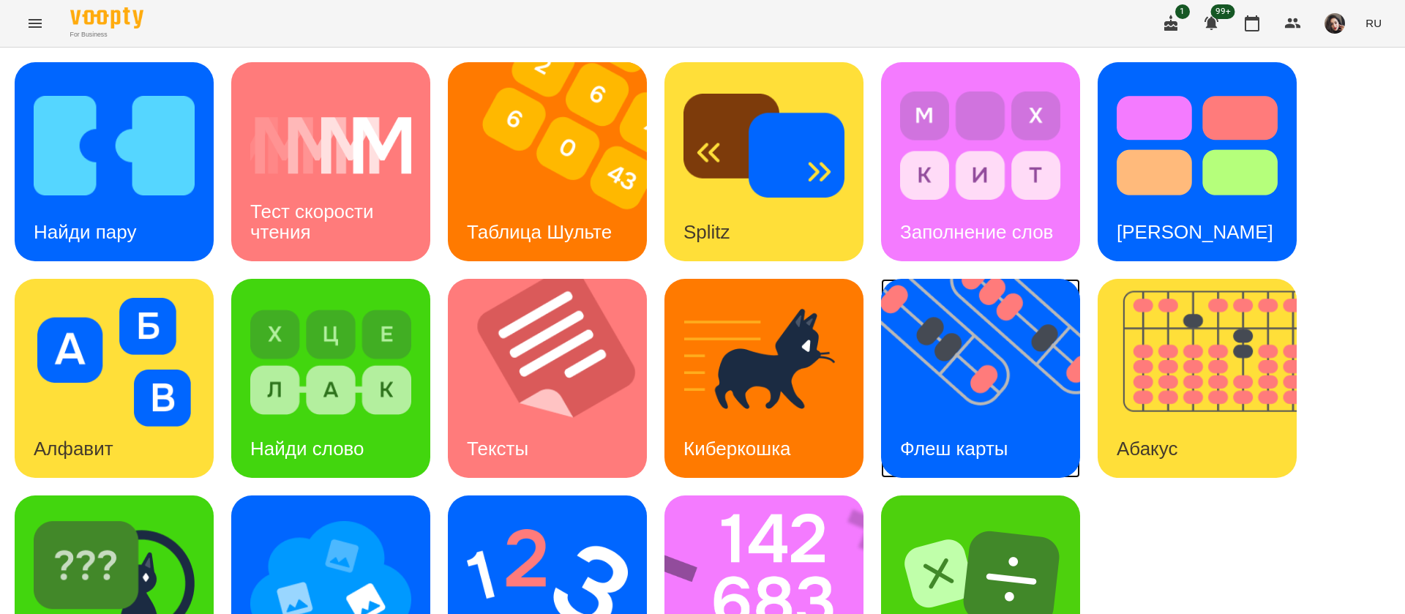
click at [930, 401] on img at bounding box center [989, 378] width 217 height 199
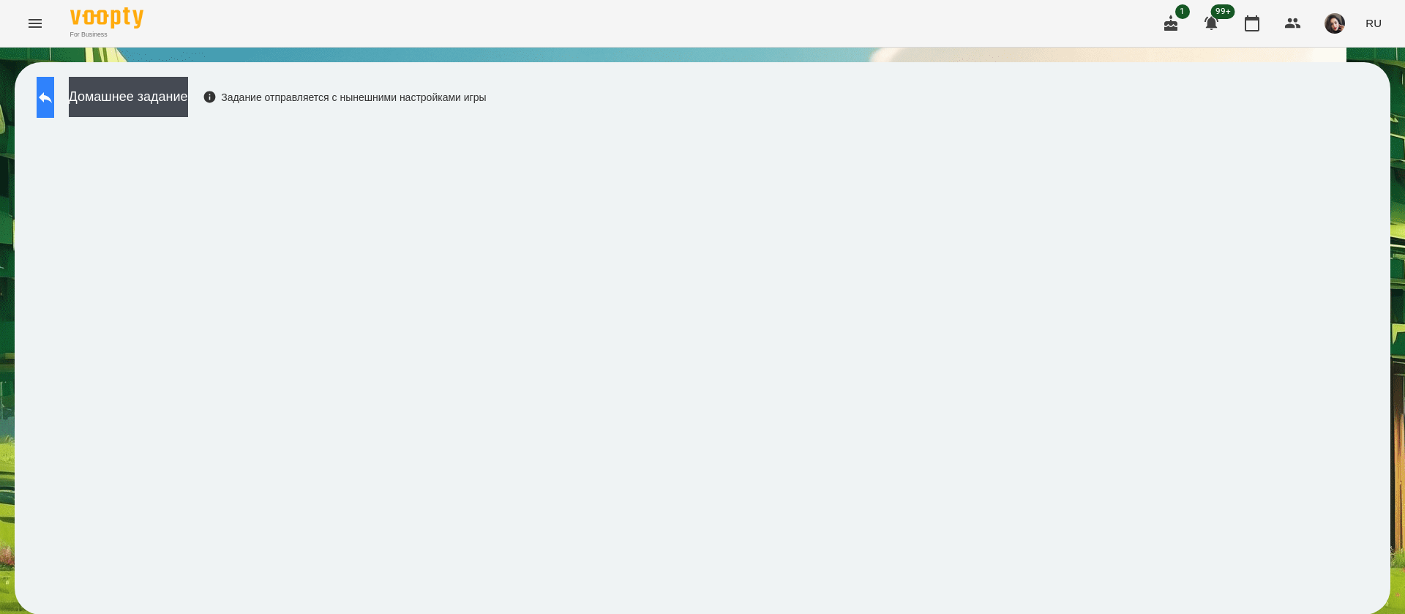
click at [54, 110] on button at bounding box center [46, 97] width 18 height 41
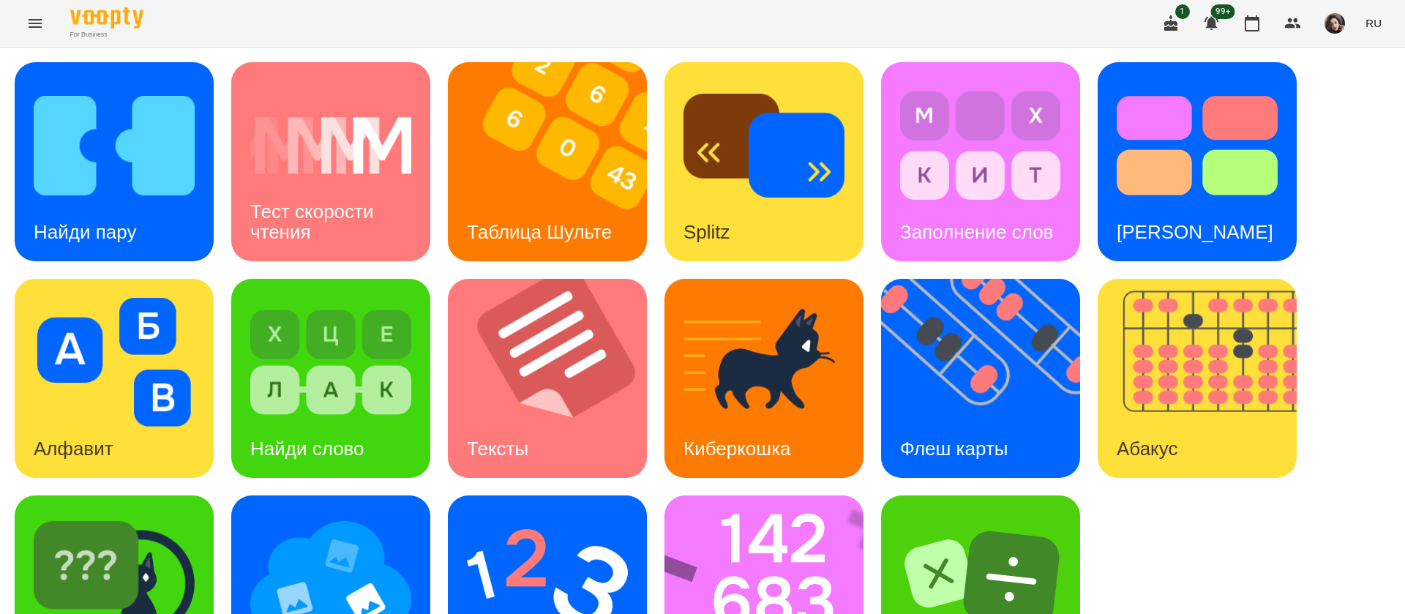
scroll to position [95, 0]
click at [738, 527] on img at bounding box center [773, 594] width 218 height 199
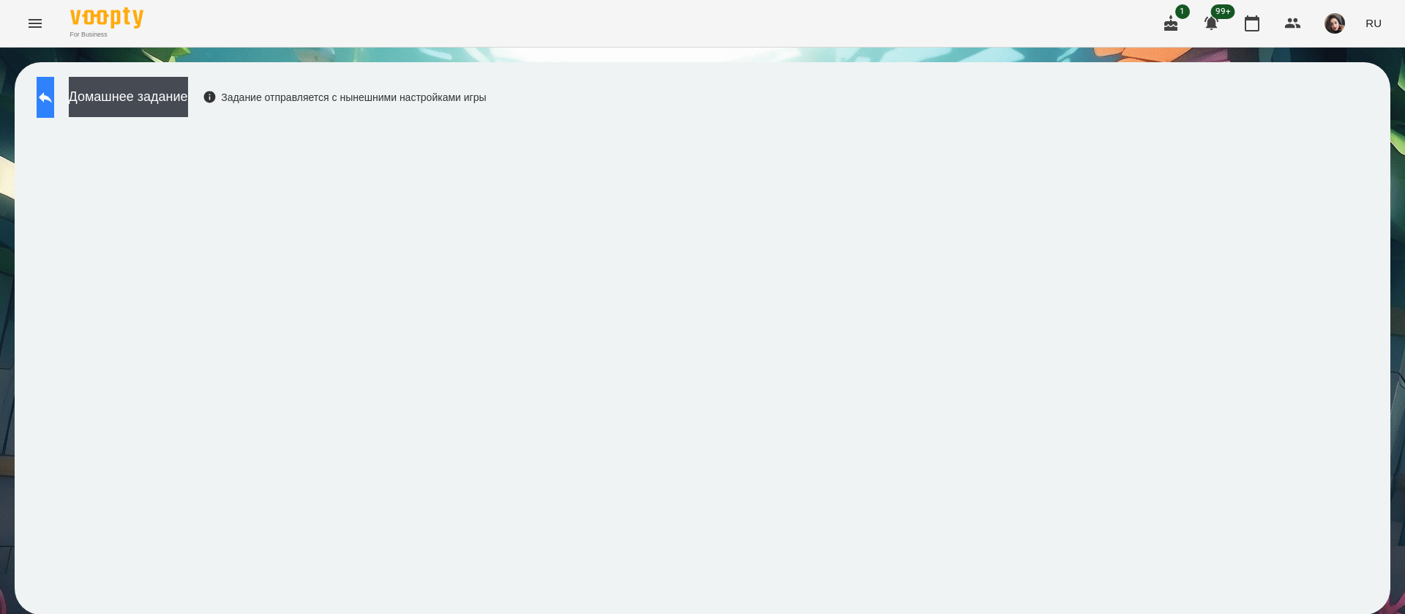
click at [52, 93] on icon at bounding box center [45, 97] width 13 height 11
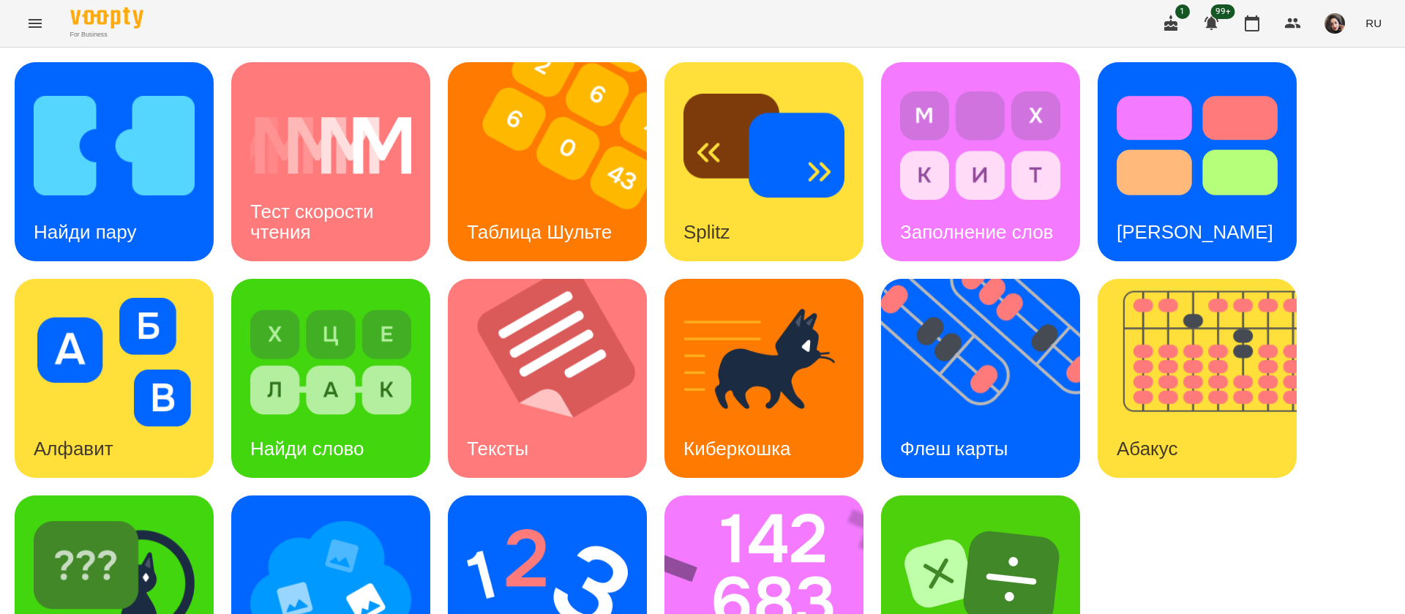
scroll to position [95, 0]
click at [160, 514] on img at bounding box center [114, 578] width 161 height 129
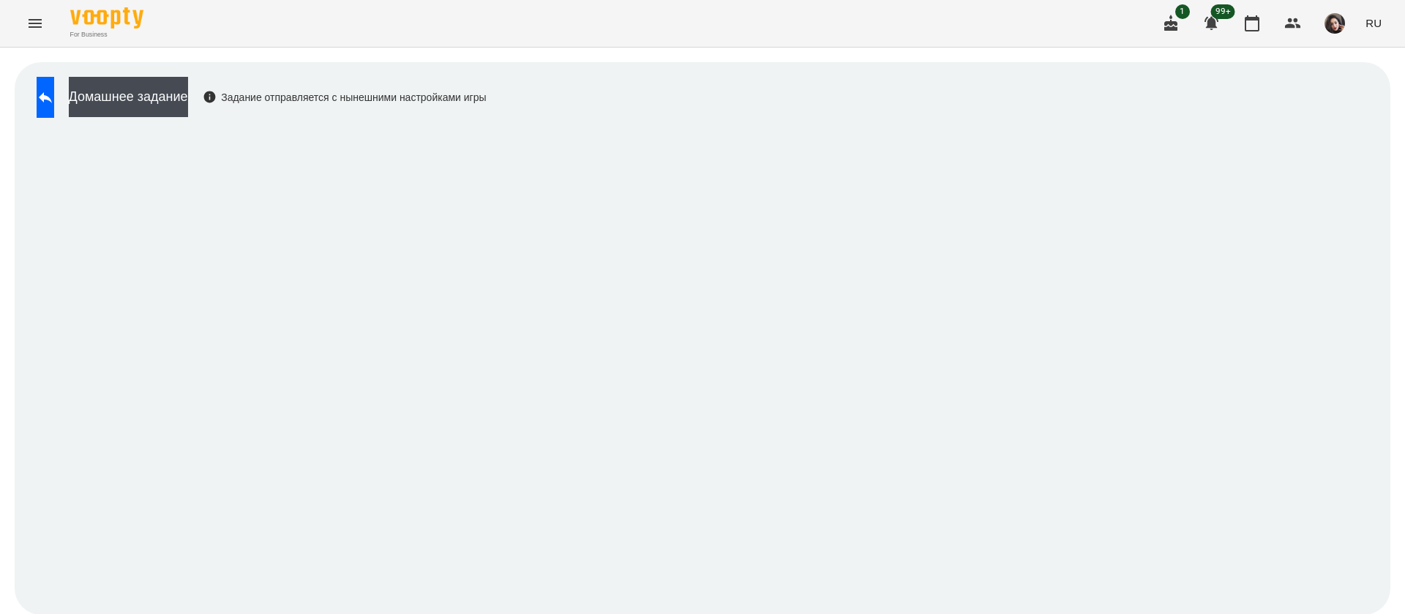
scroll to position [1, 0]
